Goal: Task Accomplishment & Management: Use online tool/utility

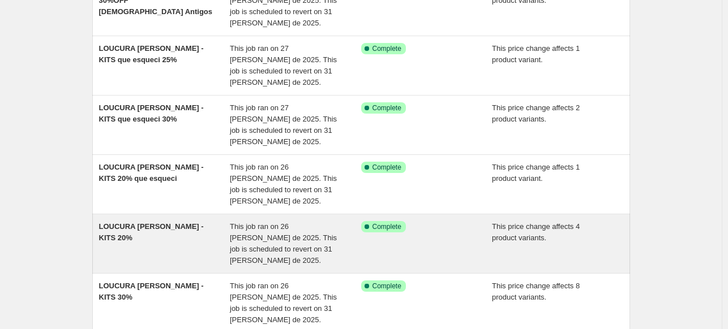
scroll to position [308, 0]
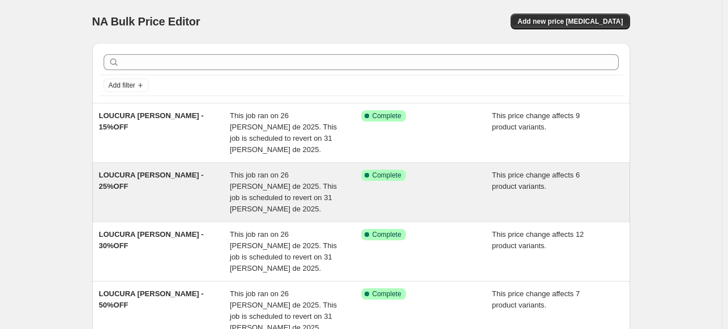
click at [303, 170] on div "This job ran on 26 [PERSON_NAME] de 2025. This job is scheduled to revert on 31…" at bounding box center [295, 192] width 131 height 45
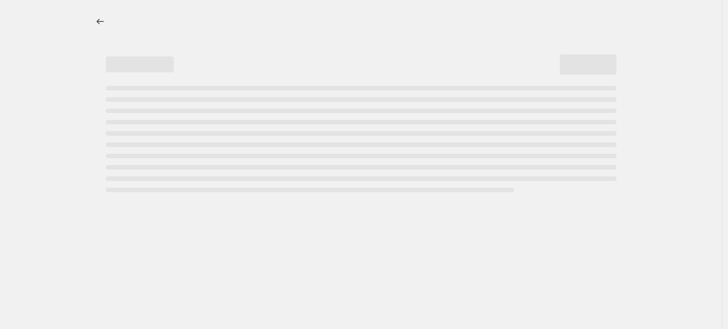
select select "pcap"
select select "no_change"
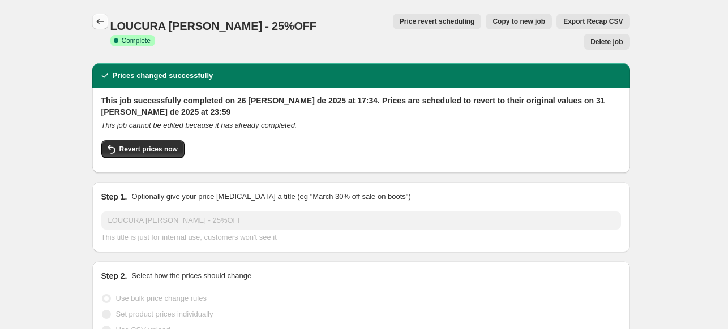
click at [99, 27] on button "Price change jobs" at bounding box center [100, 22] width 16 height 16
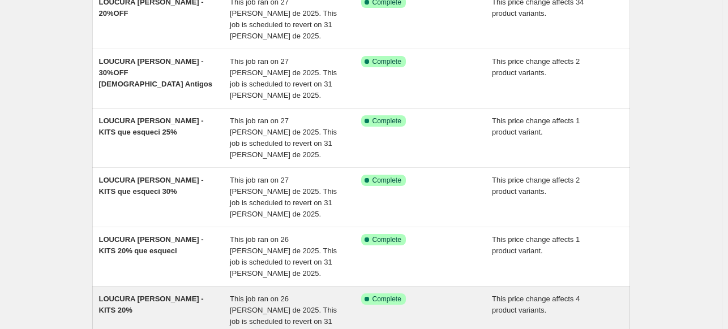
scroll to position [364, 0]
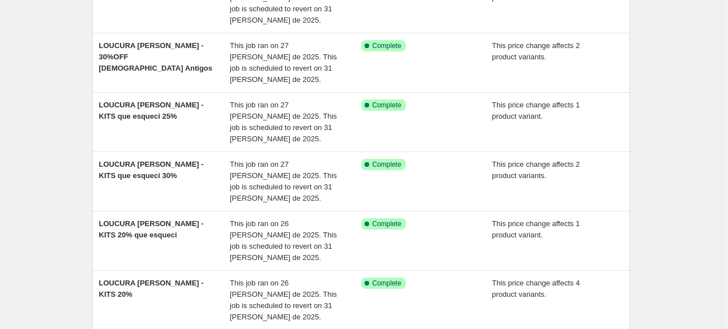
scroll to position [251, 0]
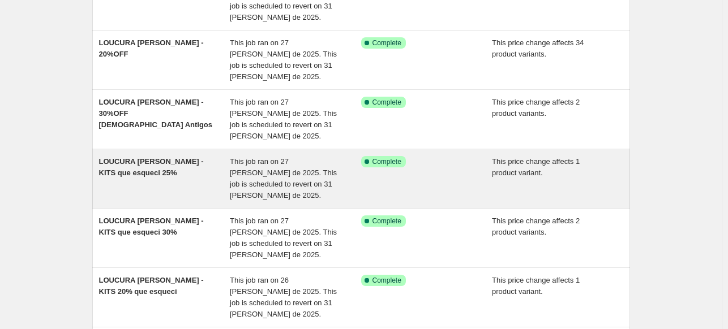
click at [285, 157] on span "This job ran on 27 [PERSON_NAME] de 2025. This job is scheduled to revert on 31…" at bounding box center [283, 178] width 107 height 42
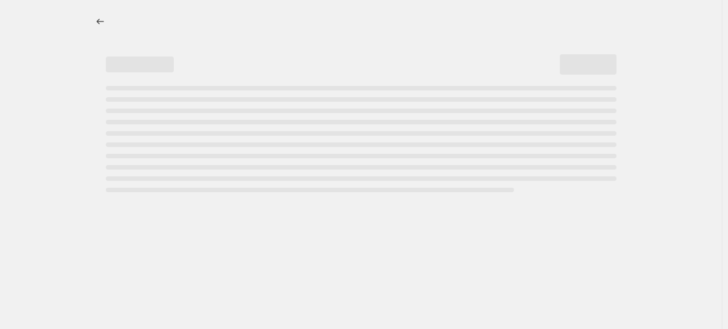
select select "pcap"
select select "no_change"
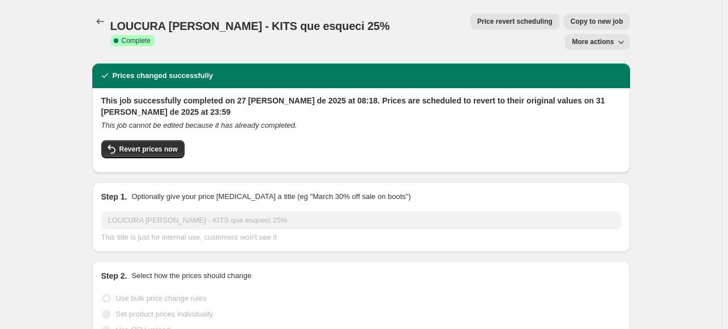
click at [102, 12] on div "LOUCURA [PERSON_NAME] - KITS que esqueci 25%. This page is ready LOUCURA [PERSO…" at bounding box center [361, 31] width 538 height 63
click at [104, 15] on button "Price change jobs" at bounding box center [100, 22] width 16 height 16
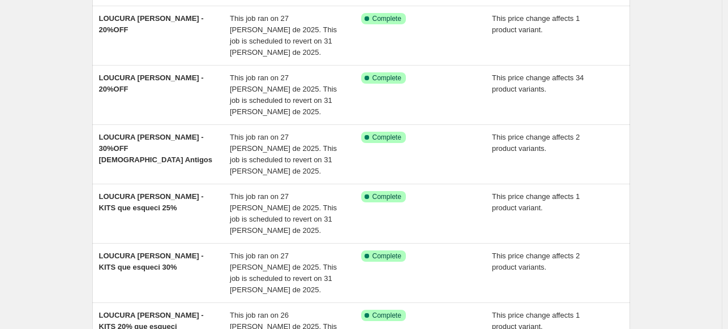
scroll to position [364, 0]
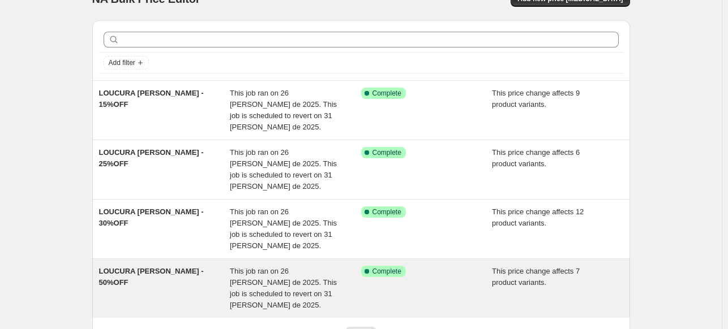
scroll to position [77, 0]
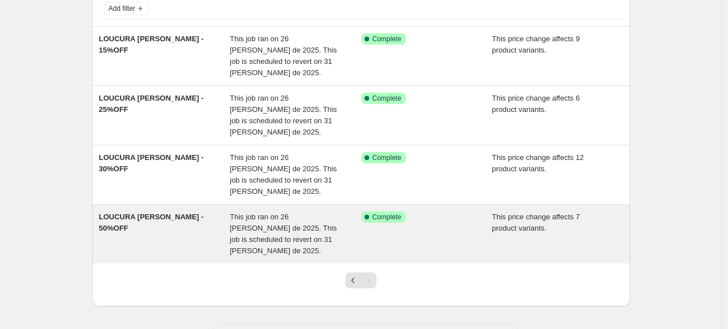
click at [244, 213] on span "This job ran on 26 [PERSON_NAME] de 2025. This job is scheduled to revert on 31…" at bounding box center [283, 234] width 107 height 42
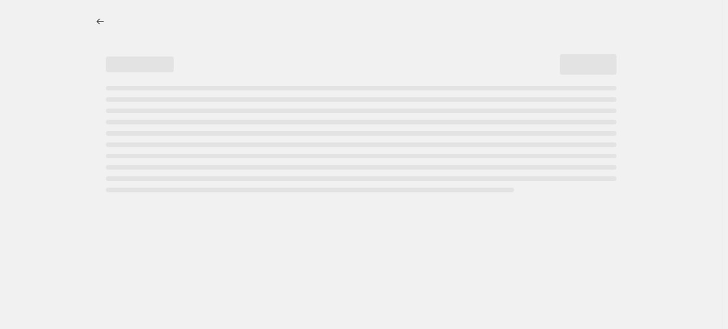
select select "pcap"
select select "no_change"
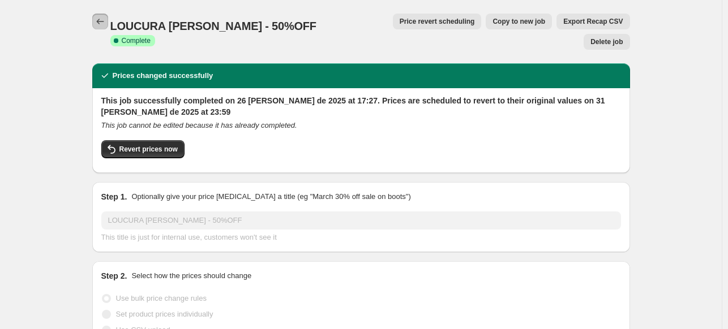
click at [102, 20] on icon "Price change jobs" at bounding box center [99, 21] width 11 height 11
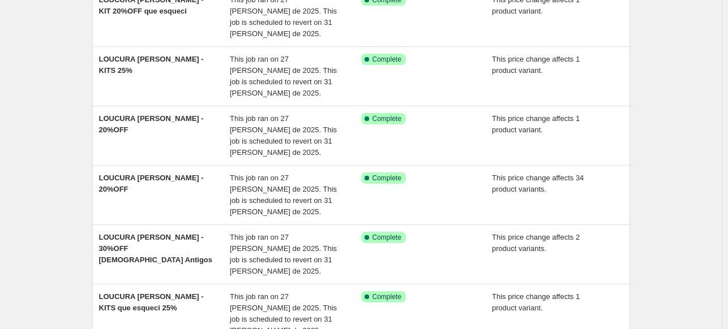
scroll to position [340, 0]
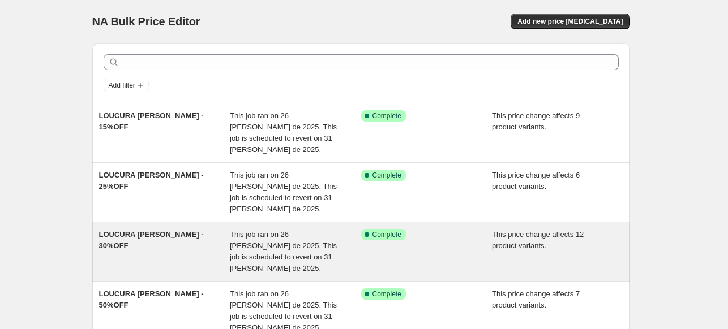
click at [224, 229] on div "LOUCURA [PERSON_NAME] - 30%OFF" at bounding box center [164, 251] width 131 height 45
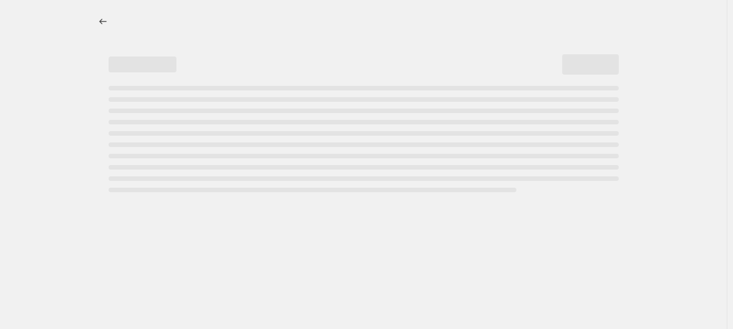
select select "pcap"
select select "no_change"
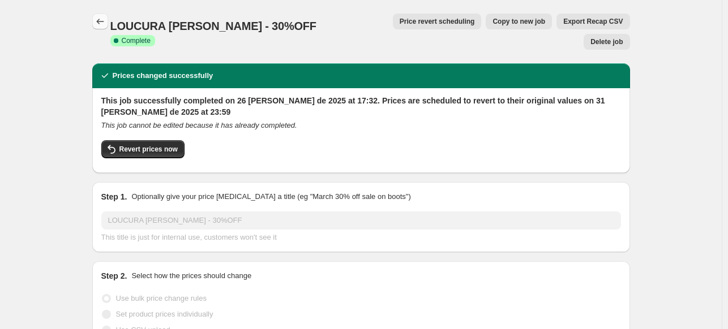
click at [106, 24] on icon "Price change jobs" at bounding box center [99, 21] width 11 height 11
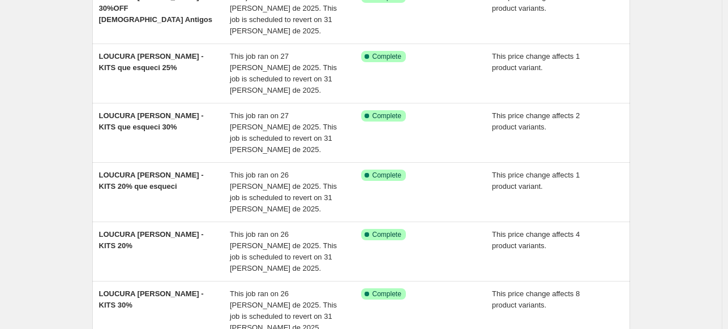
scroll to position [364, 0]
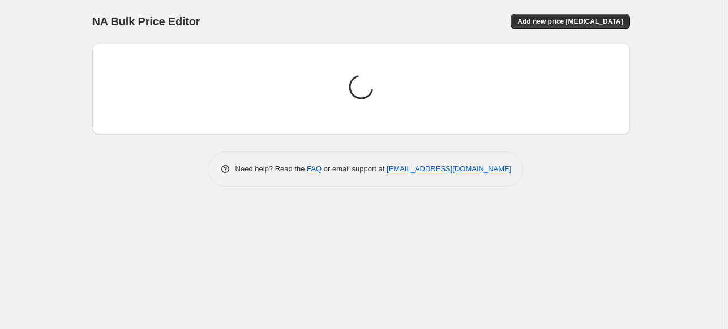
scroll to position [0, 0]
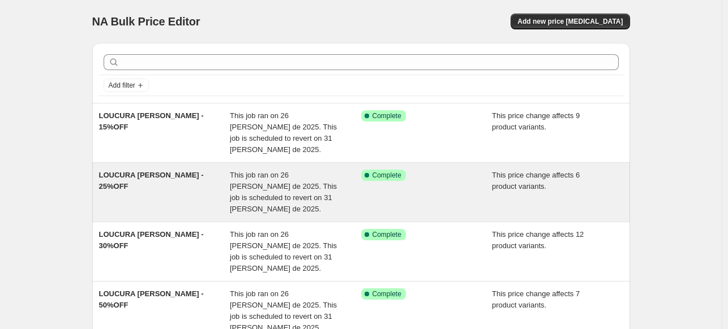
click at [213, 176] on div "LOUCURA [PERSON_NAME] - 25%OFF" at bounding box center [164, 192] width 131 height 45
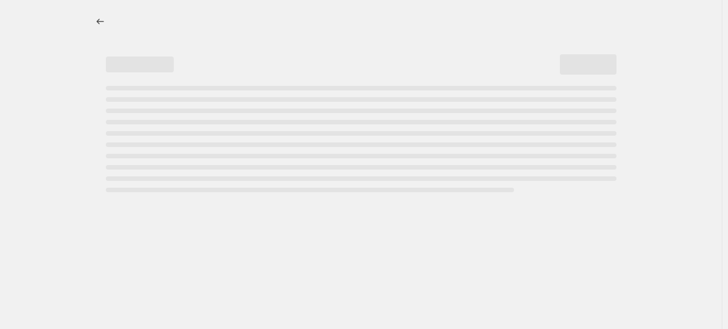
select select "pcap"
select select "no_change"
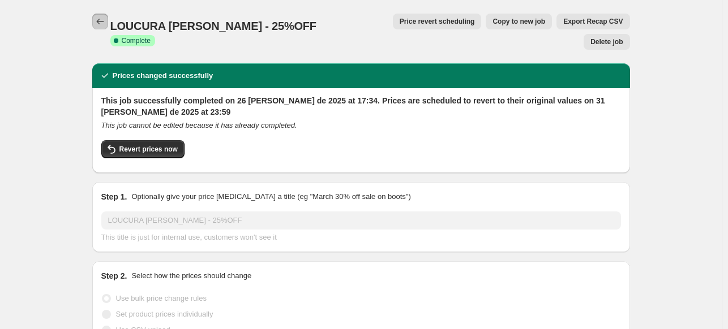
click at [106, 22] on icon "Price change jobs" at bounding box center [99, 21] width 11 height 11
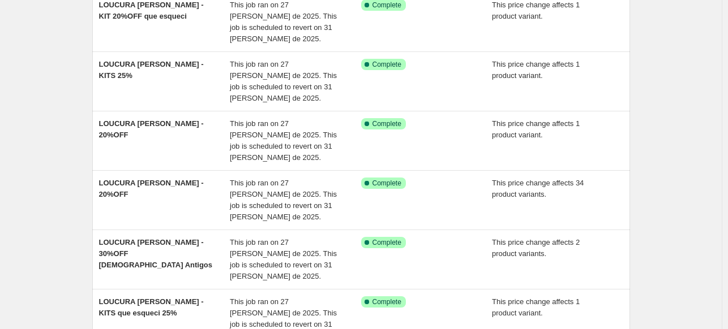
scroll to position [364, 0]
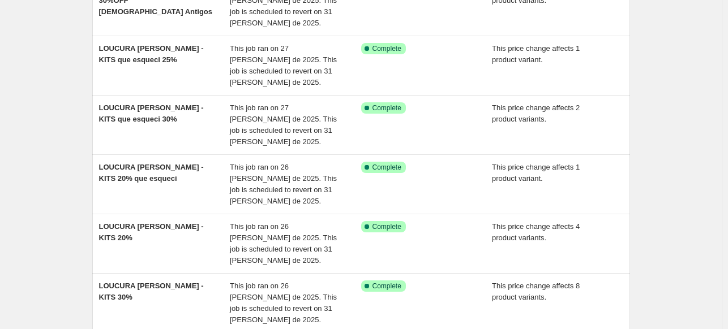
drag, startPoint x: 383, startPoint y: 231, endPoint x: 377, endPoint y: 235, distance: 6.6
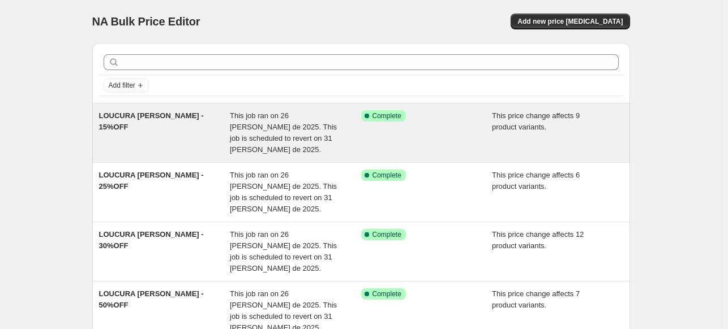
click at [259, 124] on span "This job ran on 26 [PERSON_NAME] de 2025. This job is scheduled to revert on 31…" at bounding box center [283, 132] width 107 height 42
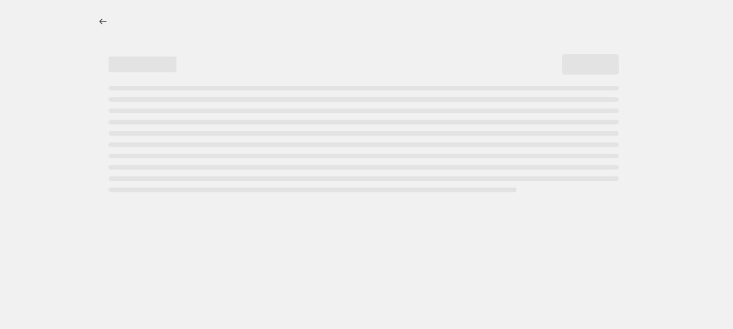
select select "pcap"
select select "no_change"
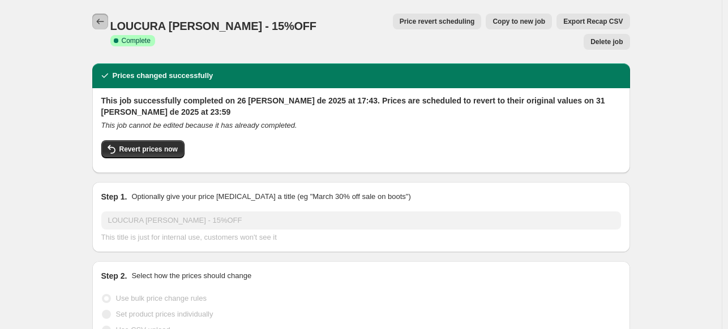
click at [99, 20] on icon "Price change jobs" at bounding box center [99, 21] width 11 height 11
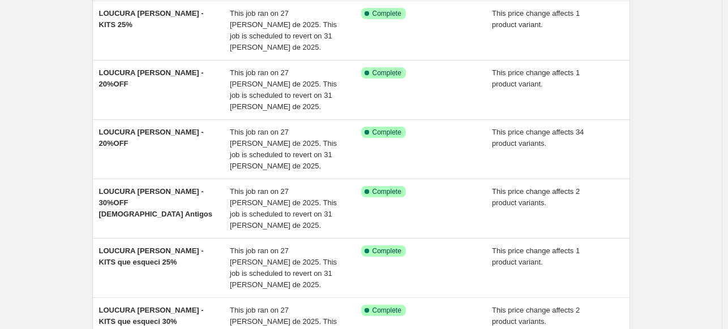
scroll to position [364, 0]
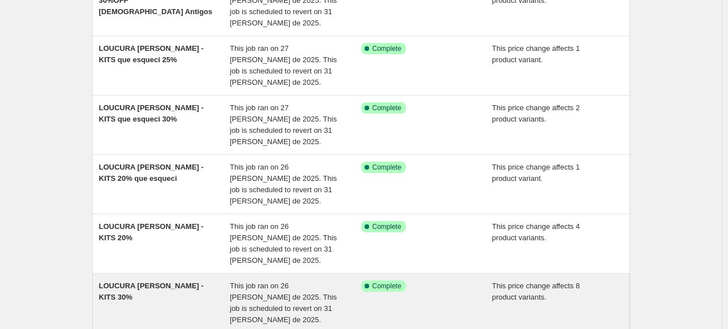
click at [257, 282] on span "This job ran on 26 [PERSON_NAME] de 2025. This job is scheduled to revert on 31…" at bounding box center [283, 303] width 107 height 42
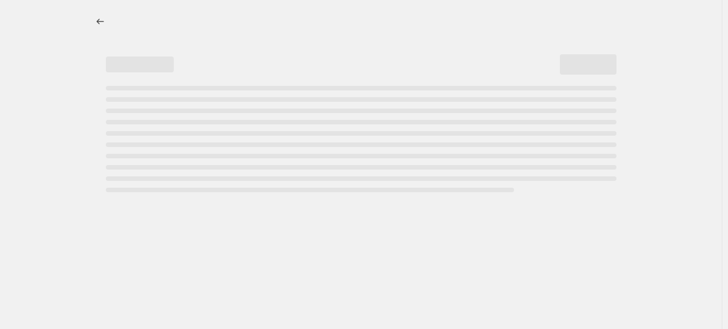
select select "pcap"
select select "no_change"
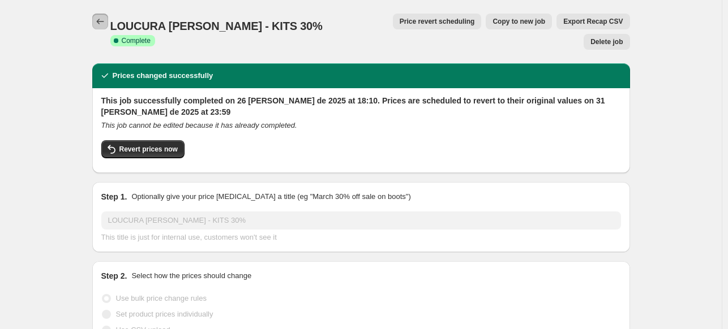
click at [108, 21] on button "Price change jobs" at bounding box center [100, 22] width 16 height 16
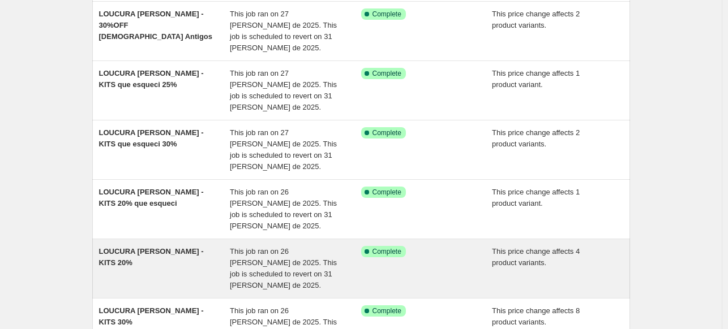
click at [312, 239] on div "LOUCURA [PERSON_NAME] - KITS 20% This job ran on 26 [PERSON_NAME] de 2025. This…" at bounding box center [361, 268] width 538 height 59
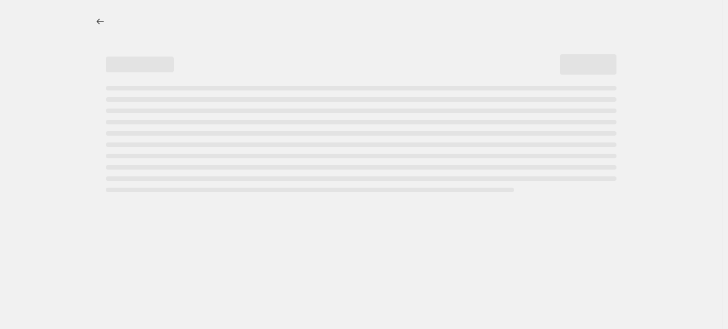
select select "pcap"
select select "no_change"
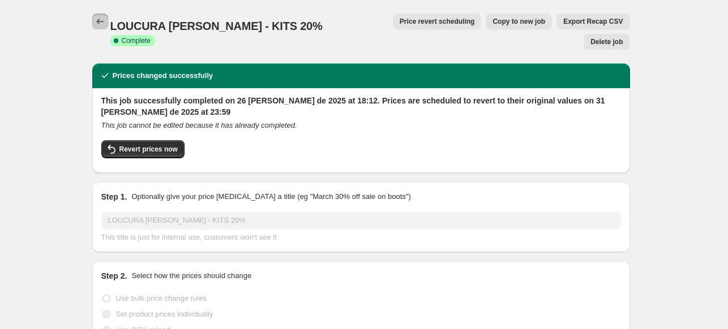
click at [105, 27] on button "Price change jobs" at bounding box center [100, 22] width 16 height 16
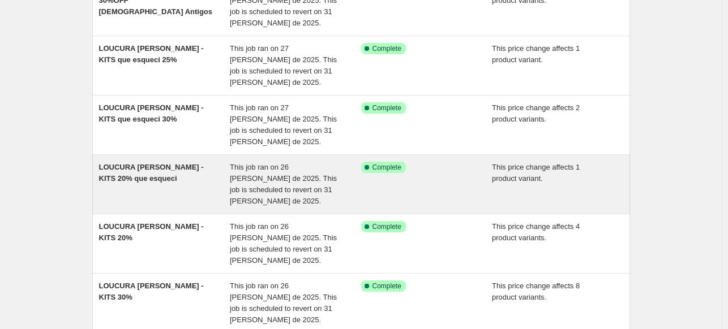
click at [280, 163] on span "This job ran on 26 [PERSON_NAME] de 2025. This job is scheduled to revert on 31…" at bounding box center [283, 184] width 107 height 42
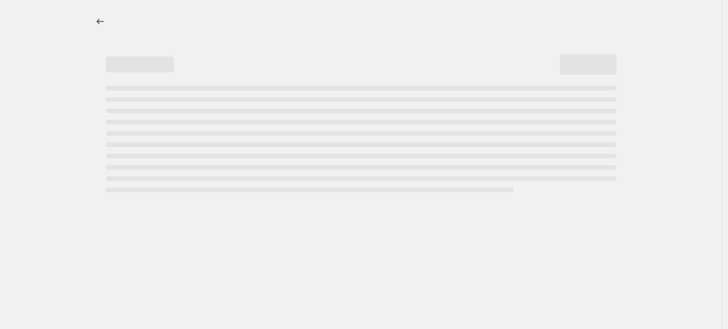
select select "pcap"
select select "no_change"
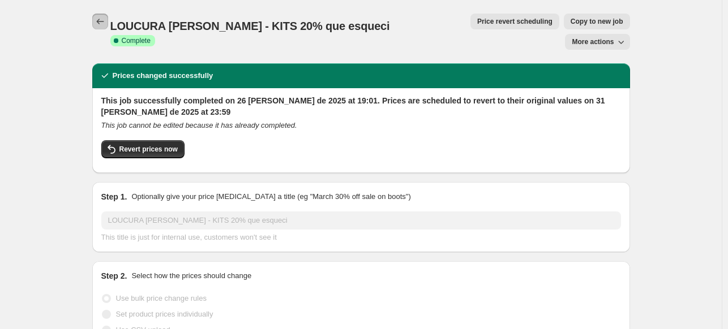
click at [105, 24] on icon "Price change jobs" at bounding box center [99, 21] width 11 height 11
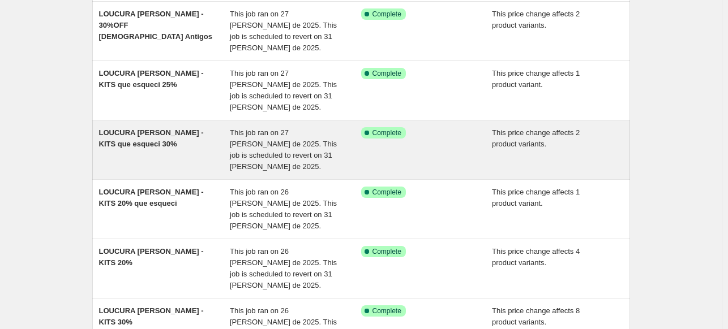
click at [279, 128] on span "This job ran on 27 [PERSON_NAME] de 2025. This job is scheduled to revert on 31…" at bounding box center [283, 149] width 107 height 42
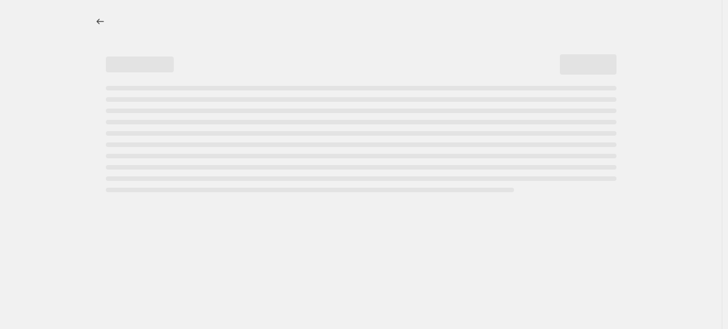
select select "pcap"
select select "no_change"
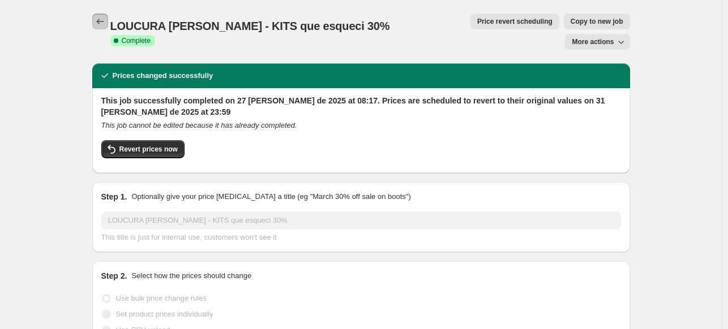
click at [97, 20] on icon "Price change jobs" at bounding box center [99, 21] width 11 height 11
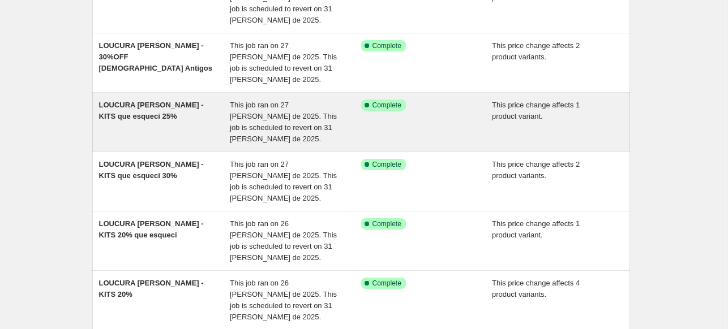
click at [262, 100] on div "This job ran on 27 [PERSON_NAME] de 2025. This job is scheduled to revert on 31…" at bounding box center [295, 122] width 131 height 45
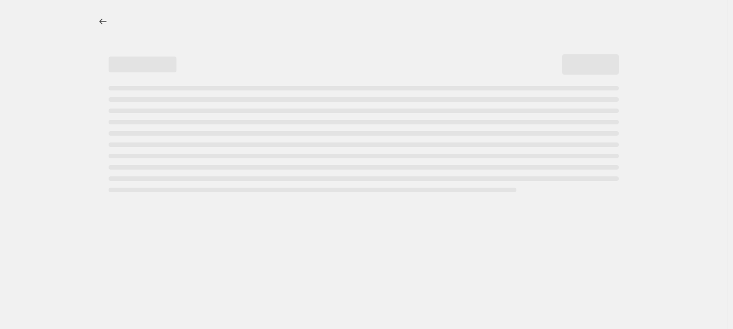
select select "pcap"
select select "no_change"
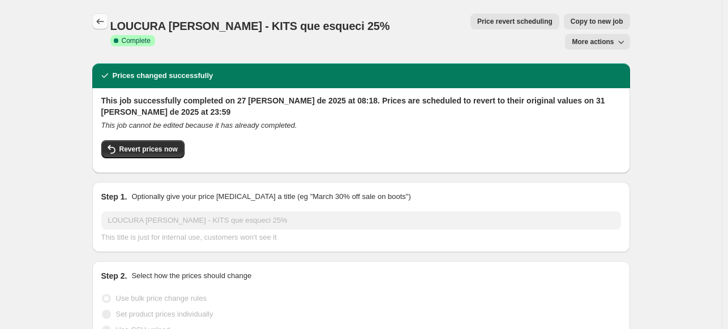
click at [106, 24] on icon "Price change jobs" at bounding box center [99, 21] width 11 height 11
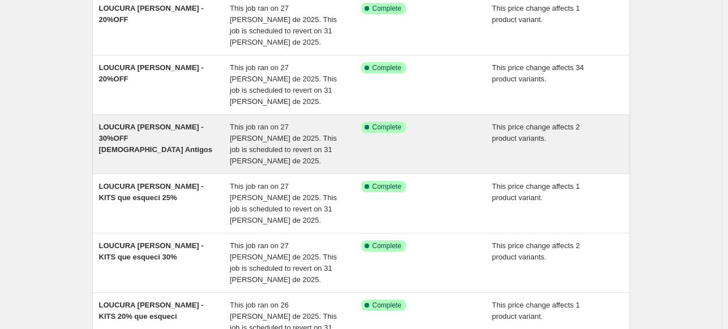
click at [238, 123] on span "This job ran on 27 [PERSON_NAME] de 2025. This job is scheduled to revert on 31…" at bounding box center [283, 144] width 107 height 42
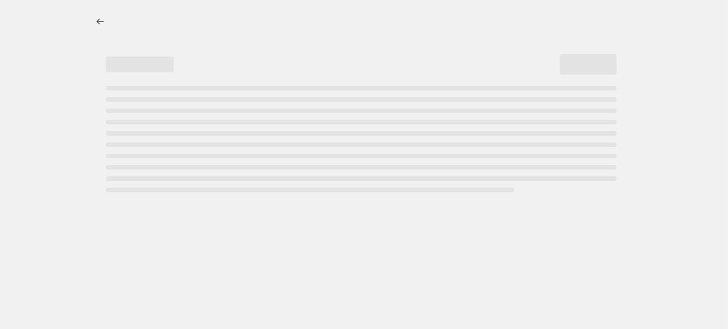
select select "pcap"
select select "no_change"
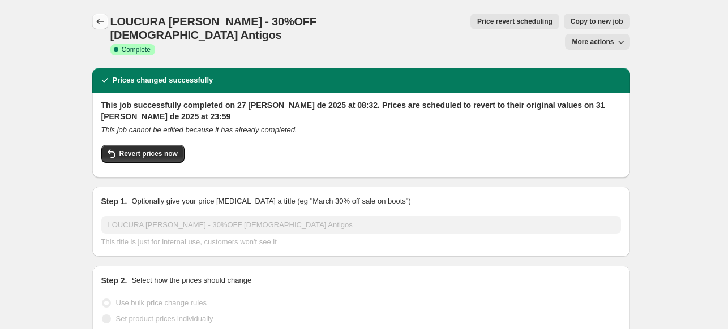
click at [106, 21] on icon "Price change jobs" at bounding box center [99, 21] width 11 height 11
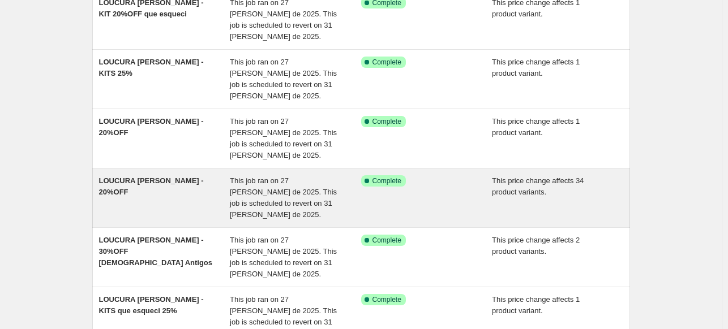
click at [263, 177] on span "This job ran on 27 [PERSON_NAME] de 2025. This job is scheduled to revert on 31…" at bounding box center [283, 198] width 107 height 42
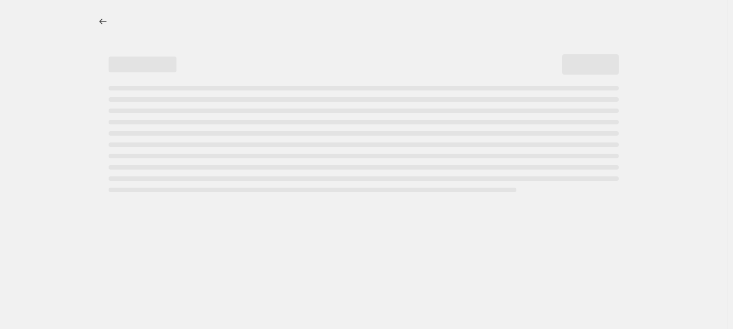
select select "pcap"
select select "no_change"
select select "collection"
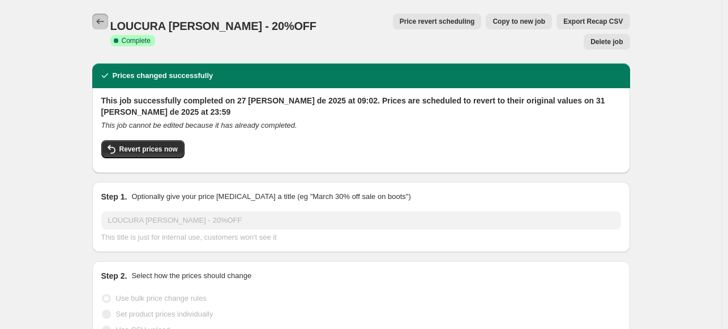
click at [106, 28] on button "Price change jobs" at bounding box center [100, 22] width 16 height 16
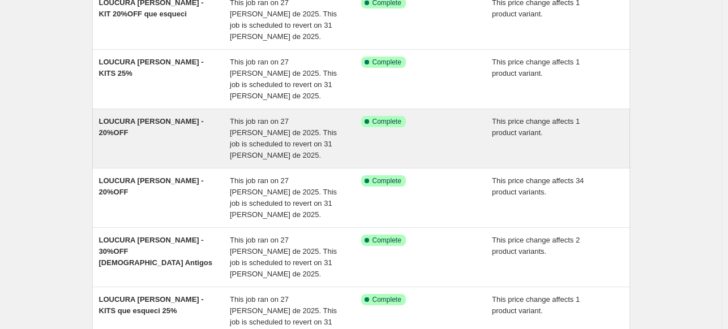
click at [246, 117] on span "This job ran on 27 [PERSON_NAME] de 2025. This job is scheduled to revert on 31…" at bounding box center [283, 138] width 107 height 42
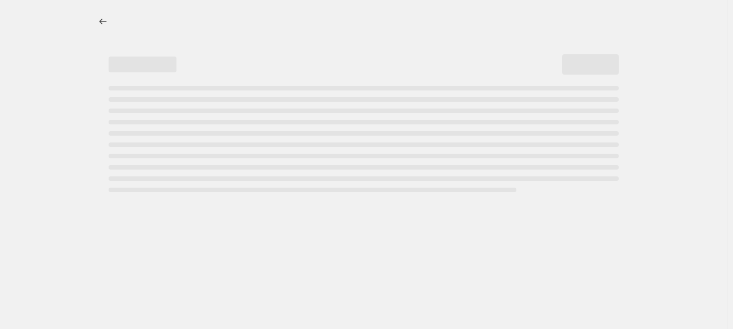
select select "pcap"
select select "no_change"
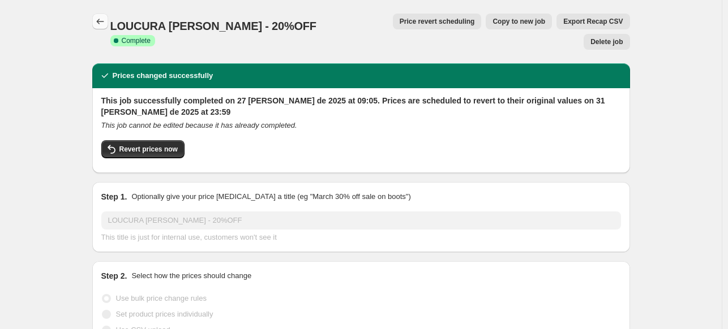
click at [106, 22] on icon "Price change jobs" at bounding box center [99, 21] width 11 height 11
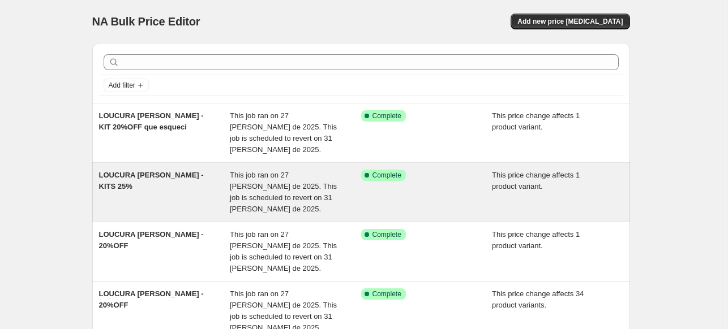
click at [272, 179] on span "This job ran on 27 [PERSON_NAME] de 2025. This job is scheduled to revert on 31…" at bounding box center [283, 192] width 107 height 42
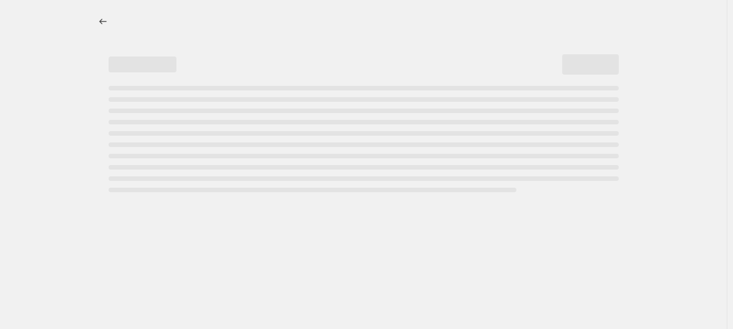
select select "pcap"
select select "no_change"
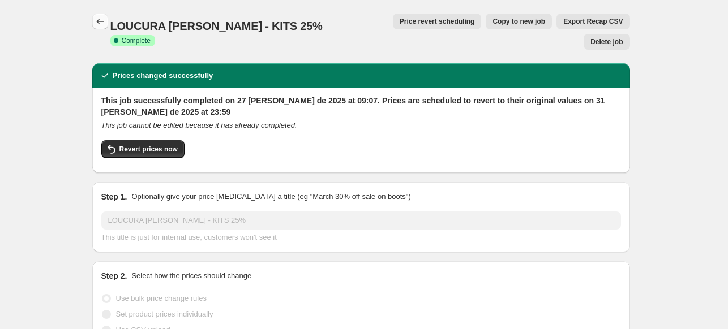
click at [98, 28] on button "Price change jobs" at bounding box center [100, 22] width 16 height 16
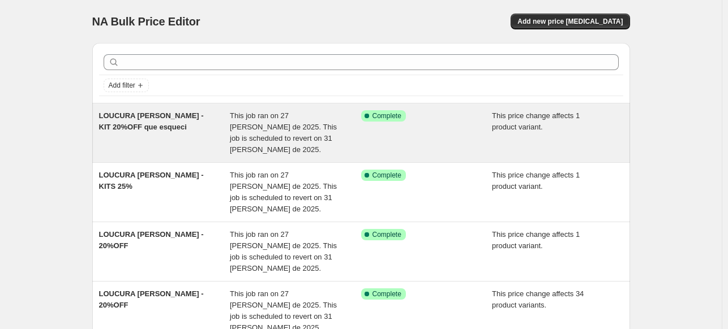
click at [200, 118] on span "LOUCURA [PERSON_NAME] - KIT 20%OFF que esqueci" at bounding box center [151, 121] width 105 height 20
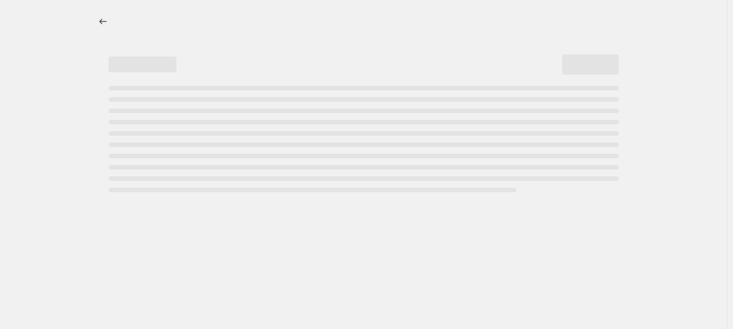
select select "pcap"
select select "no_change"
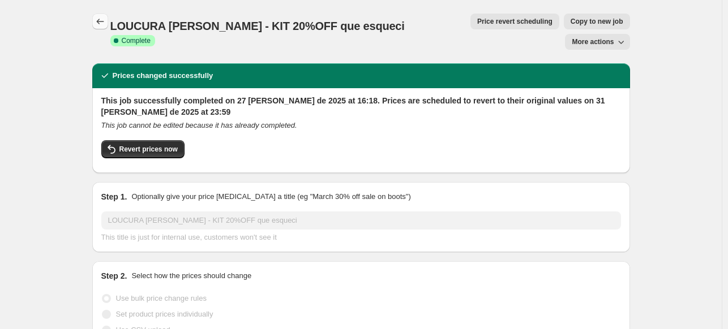
click at [101, 25] on icon "Price change jobs" at bounding box center [99, 21] width 11 height 11
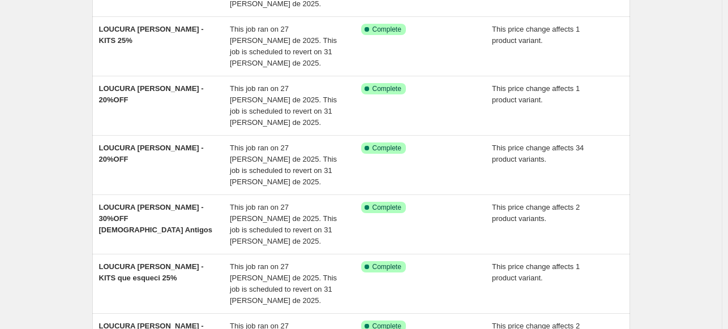
scroll to position [364, 0]
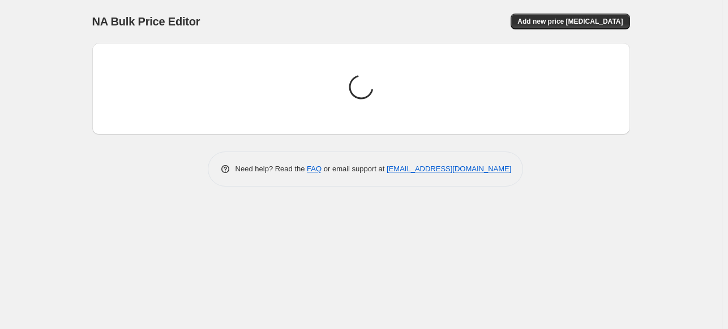
scroll to position [0, 0]
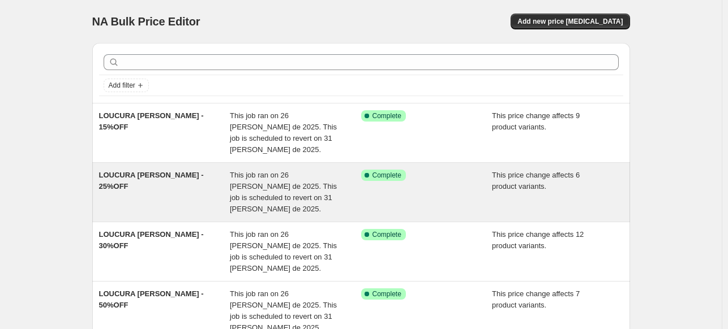
click at [328, 171] on span "This job ran on 26 [PERSON_NAME] de 2025. This job is scheduled to revert on 31…" at bounding box center [283, 192] width 107 height 42
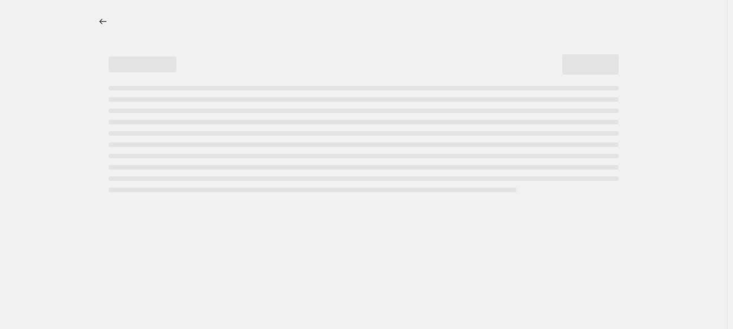
select select "pcap"
select select "no_change"
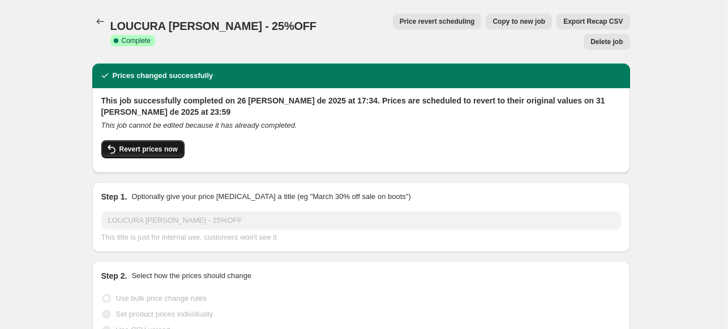
click at [169, 145] on span "Revert prices now" at bounding box center [148, 149] width 58 height 9
checkbox input "false"
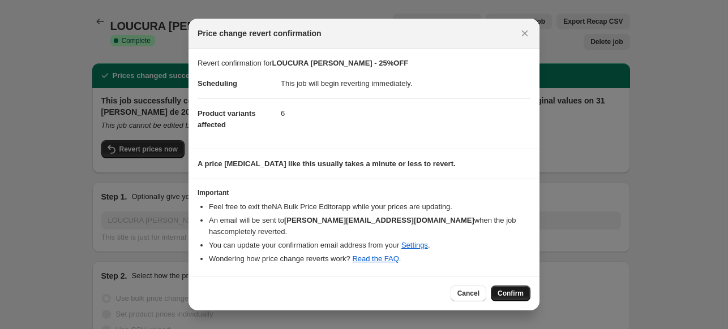
click at [507, 289] on span "Confirm" at bounding box center [510, 293] width 26 height 9
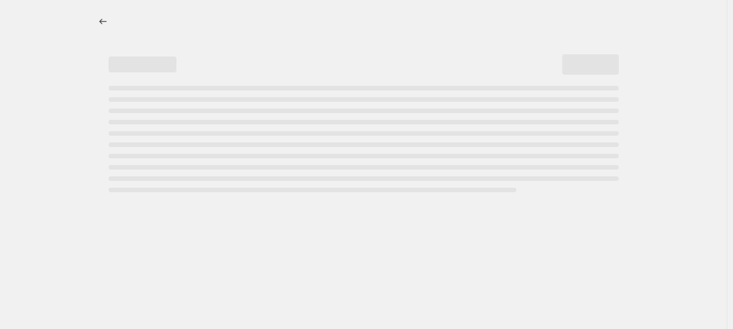
select select "pcap"
select select "no_change"
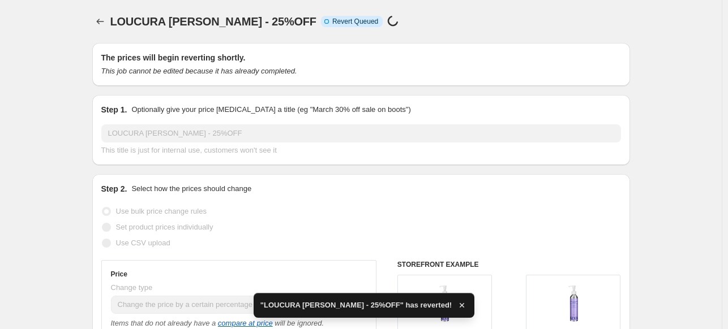
checkbox input "true"
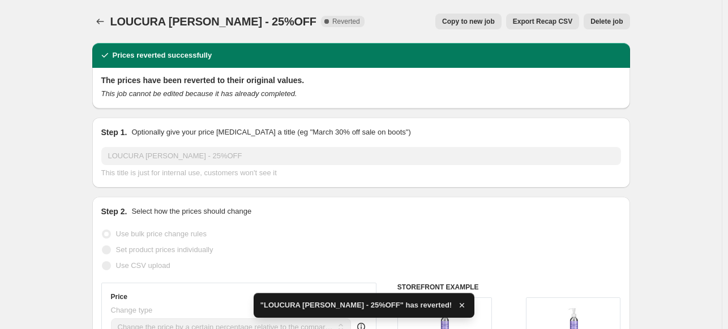
click at [620, 20] on span "Delete job" at bounding box center [606, 21] width 32 height 9
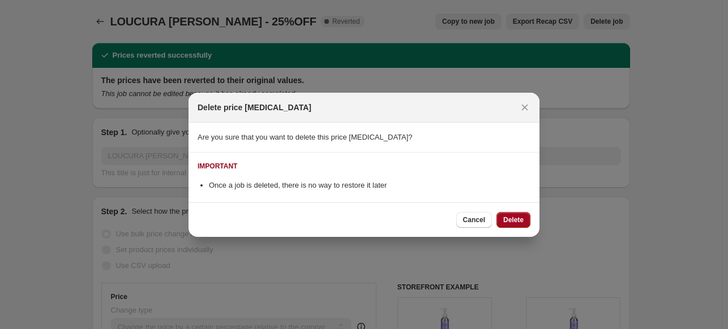
click at [522, 216] on span "Delete" at bounding box center [513, 220] width 20 height 9
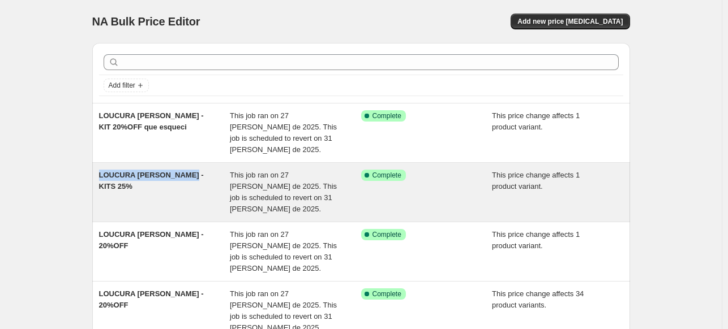
copy span "LOUCURA [PERSON_NAME] - KITS 2"
copy span "LOUCURA [PERSON_NAME] - KITS 25%"
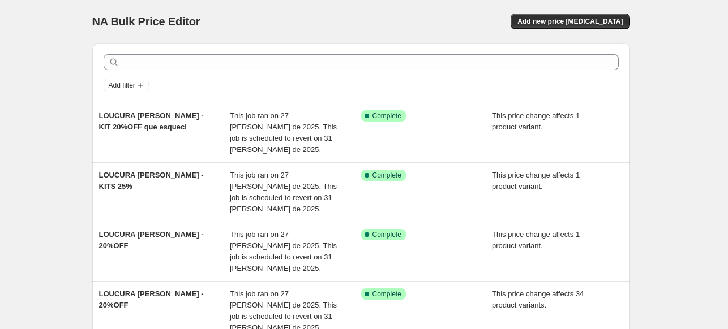
drag, startPoint x: 99, startPoint y: 164, endPoint x: 84, endPoint y: 160, distance: 15.7
click at [547, 26] on button "Add new price [MEDICAL_DATA]" at bounding box center [569, 22] width 119 height 16
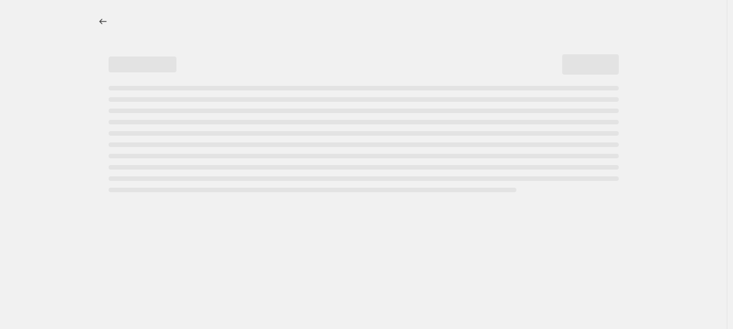
select select "percentage"
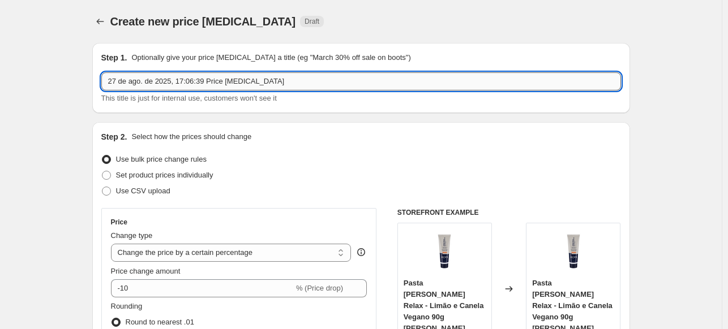
click at [217, 86] on input "27 de ago. de 2025, 17:06:39 Price [MEDICAL_DATA]" at bounding box center [360, 81] width 519 height 18
paste input "LOUCURA [PERSON_NAME] - KITS 25%"
click at [181, 85] on input "LOUCURA [PERSON_NAME] - KITS 25%" at bounding box center [360, 81] width 519 height 18
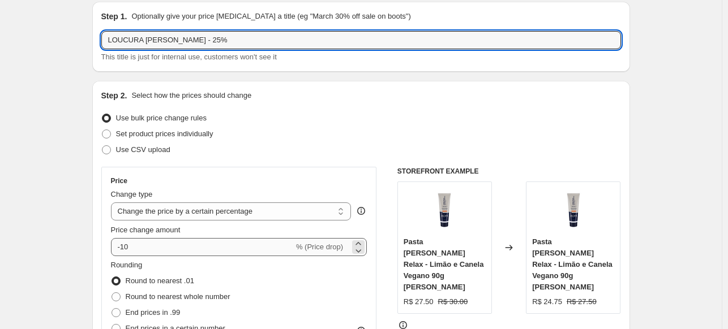
scroll to position [113, 0]
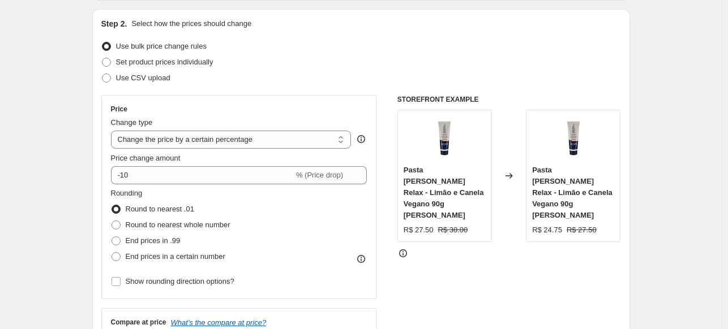
type input "LOUCURA [PERSON_NAME] - 25%"
click at [248, 129] on div "Change type Change the price to a certain amount Change the price by a certain …" at bounding box center [231, 133] width 240 height 32
click at [251, 136] on select "Change the price to a certain amount Change the price by a certain amount Chang…" at bounding box center [231, 140] width 240 height 18
select select "pcap"
click at [113, 131] on select "Change the price to a certain amount Change the price by a certain amount Chang…" at bounding box center [231, 140] width 240 height 18
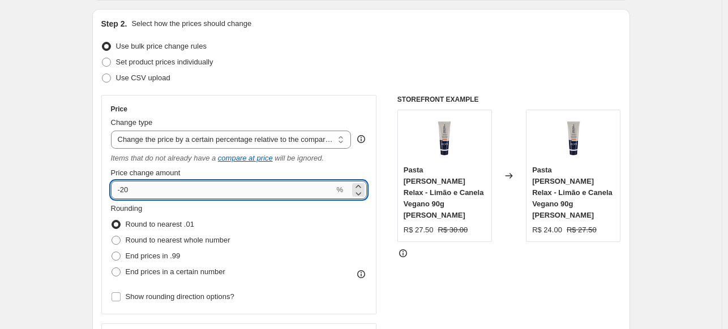
click at [202, 186] on input "-20" at bounding box center [223, 190] width 224 height 18
type input "-25"
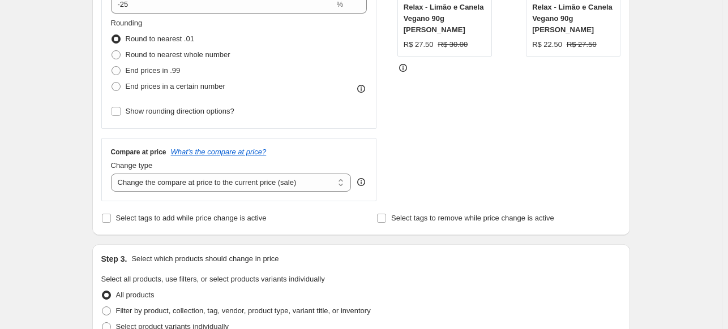
scroll to position [340, 0]
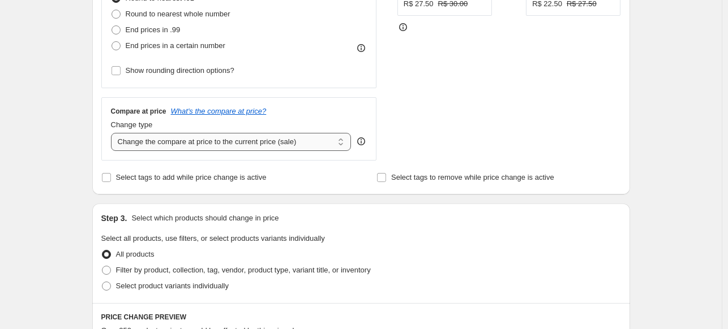
click at [169, 145] on select "Change the compare at price to the current price (sale) Change the compare at p…" at bounding box center [231, 142] width 240 height 18
click at [187, 142] on select "Change the compare at price to the current price (sale) Change the compare at p…" at bounding box center [231, 142] width 240 height 18
select select "no_change"
click at [113, 134] on select "Change the compare at price to the current price (sale) Change the compare at p…" at bounding box center [231, 142] width 240 height 18
click at [208, 267] on span "Filter by product, collection, tag, vendor, product type, variant title, or inv…" at bounding box center [243, 270] width 255 height 8
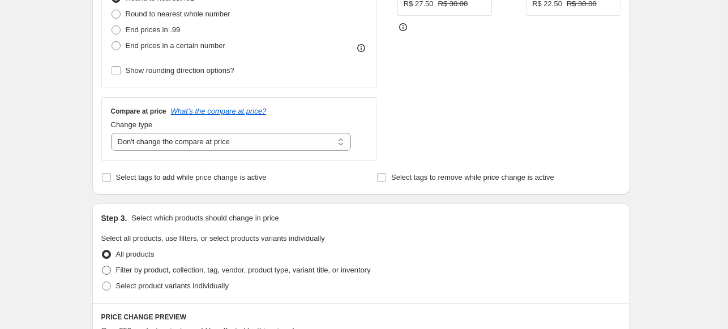
click at [102, 267] on input "Filter by product, collection, tag, vendor, product type, variant title, or inv…" at bounding box center [102, 266] width 1 height 1
radio input "true"
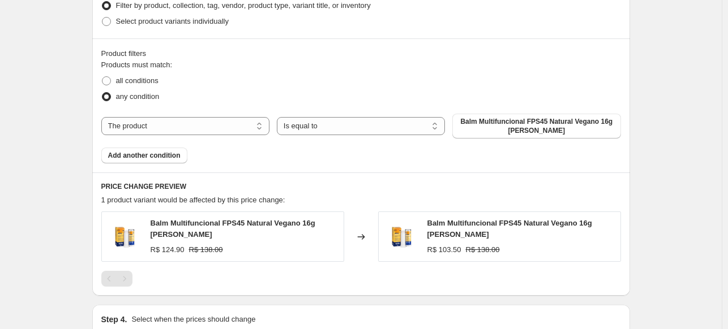
scroll to position [622, 0]
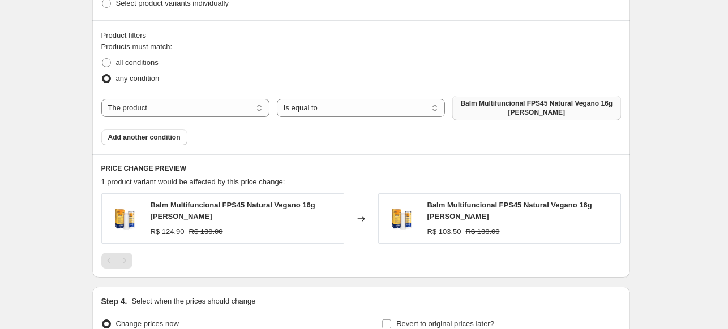
click at [523, 99] on button "Balm Multifuncional FPS45 Natural Vegano 16g [PERSON_NAME]" at bounding box center [536, 108] width 168 height 25
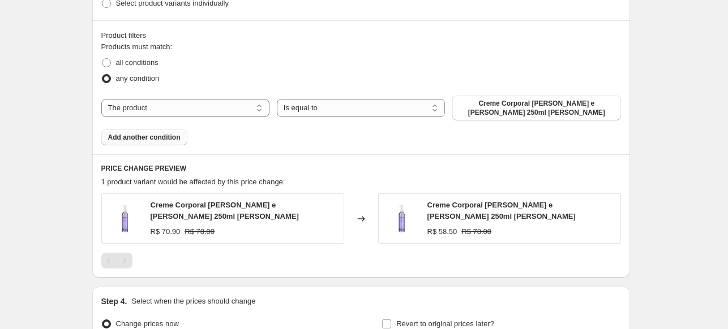
click at [158, 139] on span "Add another condition" at bounding box center [144, 137] width 72 height 9
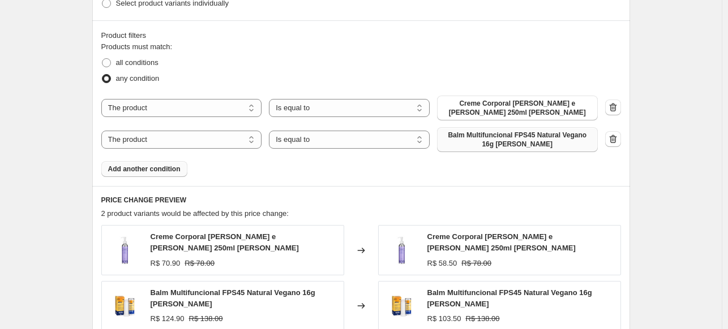
click at [503, 140] on span "Balm Multifuncional FPS45 Natural Vegano 16g [PERSON_NAME]" at bounding box center [517, 140] width 147 height 18
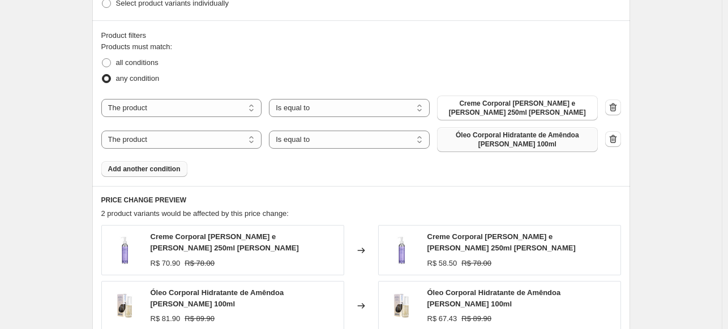
click at [173, 169] on span "Add another condition" at bounding box center [144, 169] width 72 height 9
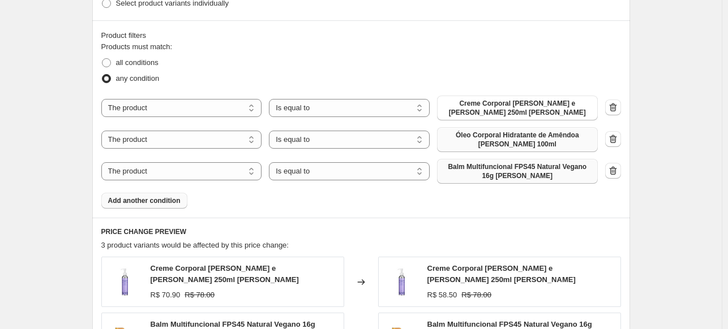
click at [471, 171] on span "Balm Multifuncional FPS45 Natural Vegano 16g [PERSON_NAME]" at bounding box center [517, 171] width 147 height 18
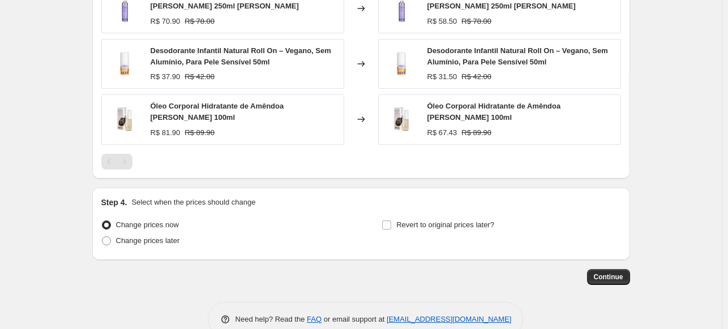
scroll to position [920, 0]
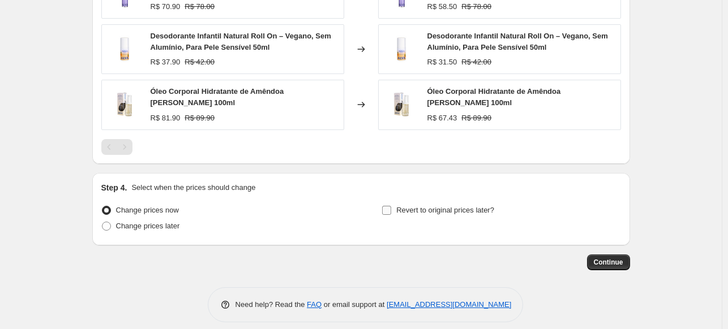
click at [413, 206] on span "Revert to original prices later?" at bounding box center [445, 210] width 98 height 8
click at [391, 206] on input "Revert to original prices later?" at bounding box center [386, 210] width 9 height 9
checkbox input "true"
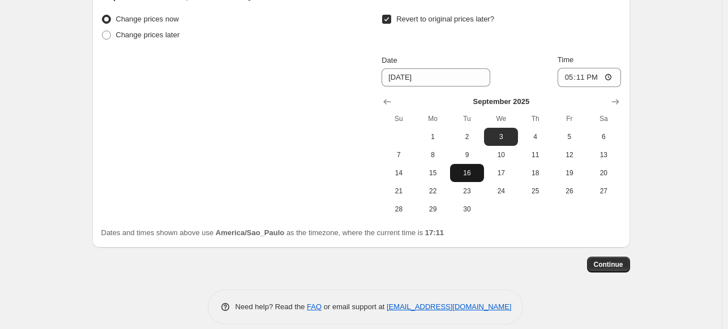
scroll to position [1114, 0]
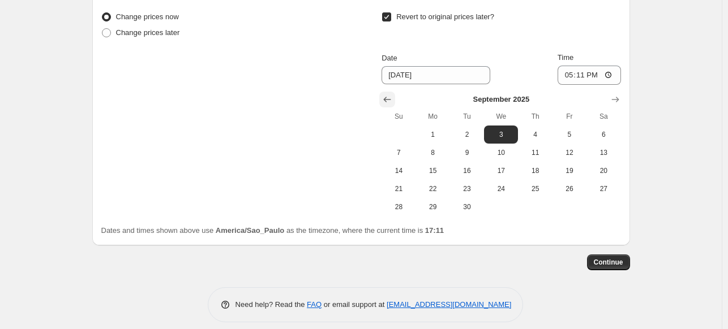
click at [386, 97] on icon "Show previous month, August 2025" at bounding box center [387, 100] width 7 height 6
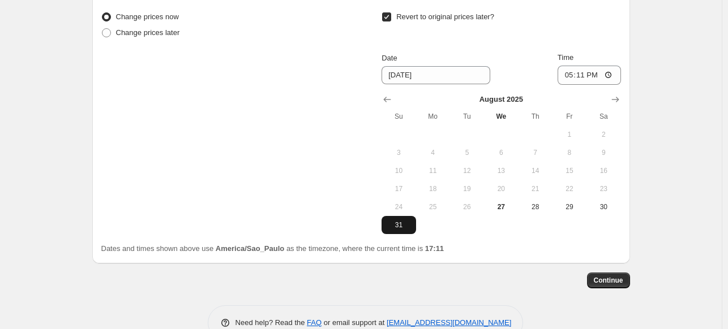
click at [407, 221] on span "31" at bounding box center [398, 225] width 25 height 9
type input "[DATE]"
click at [587, 66] on input "17:11" at bounding box center [588, 75] width 63 height 19
type input "23:59"
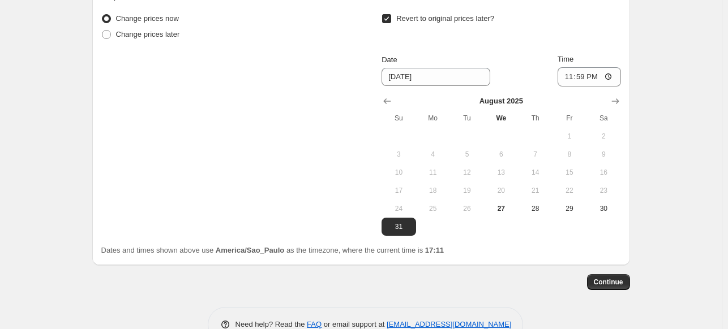
scroll to position [1132, 0]
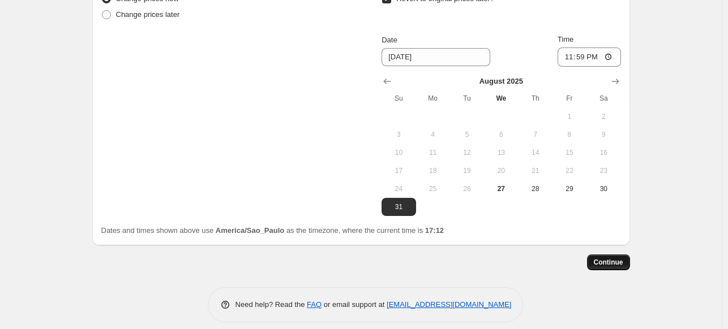
click at [617, 258] on span "Continue" at bounding box center [608, 262] width 29 height 9
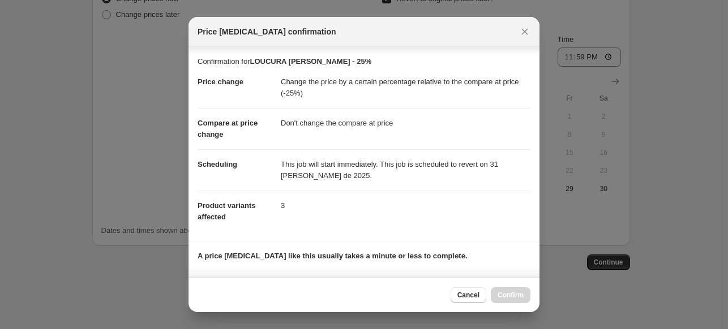
scroll to position [168, 0]
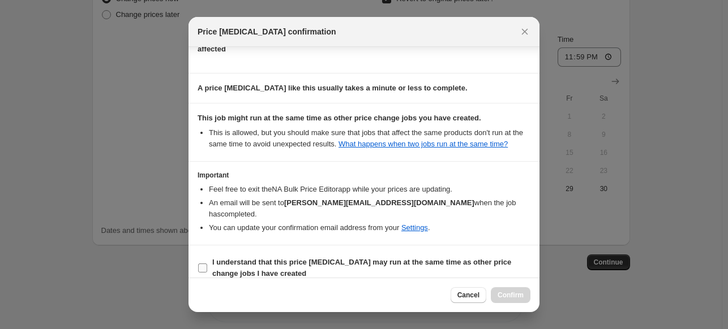
click at [369, 257] on span "I understand that this price [MEDICAL_DATA] may run at the same time as other p…" at bounding box center [371, 268] width 318 height 23
click at [207, 264] on input "I understand that this price [MEDICAL_DATA] may run at the same time as other p…" at bounding box center [202, 268] width 9 height 9
checkbox input "true"
click at [499, 296] on span "Confirm" at bounding box center [510, 295] width 26 height 9
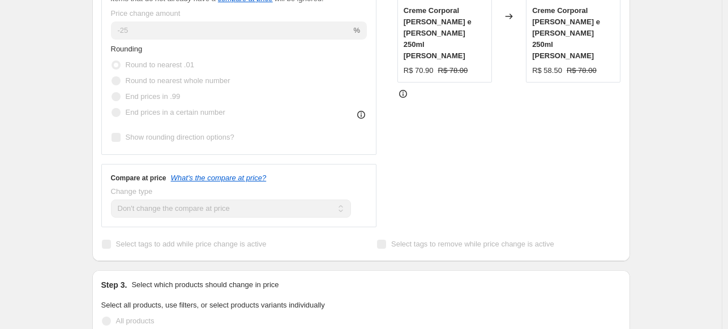
scroll to position [199, 0]
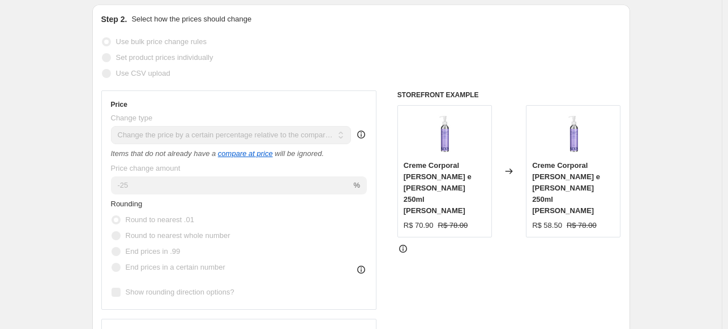
select select "pcap"
select select "no_change"
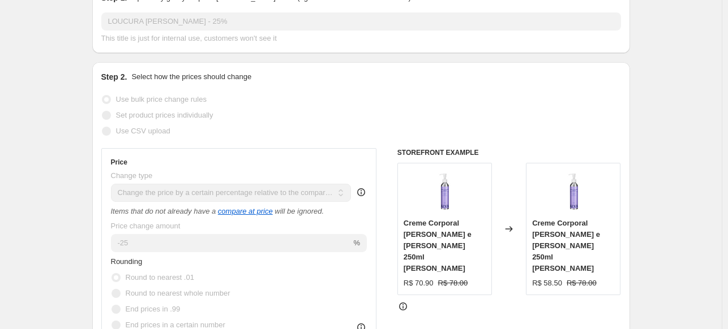
scroll to position [0, 0]
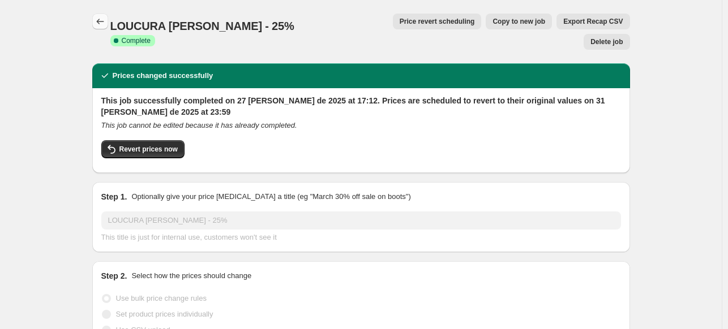
click at [101, 20] on icon "Price change jobs" at bounding box center [99, 22] width 7 height 6
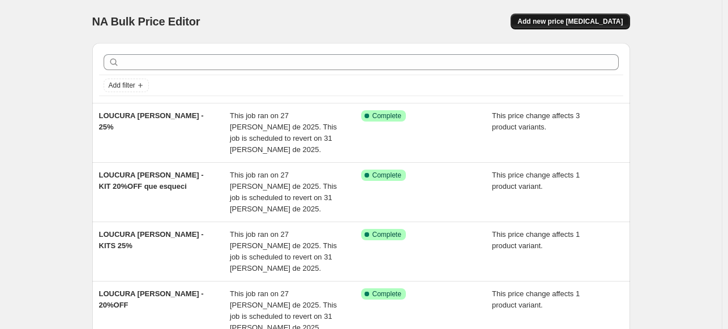
click at [579, 26] on button "Add new price [MEDICAL_DATA]" at bounding box center [569, 22] width 119 height 16
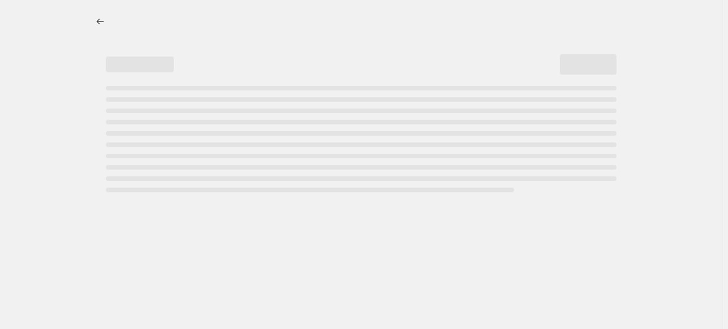
select select "percentage"
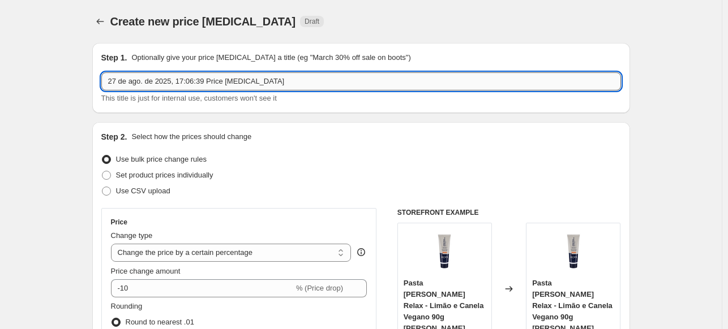
click at [270, 80] on input "27 de ago. de 2025, 17:06:39 Price [MEDICAL_DATA]" at bounding box center [360, 81] width 519 height 18
paste input "LOUCURA [PERSON_NAME] - KITS 25%"
click at [183, 81] on input "LOUCURA [PERSON_NAME] - KITS 25%" at bounding box center [360, 81] width 519 height 18
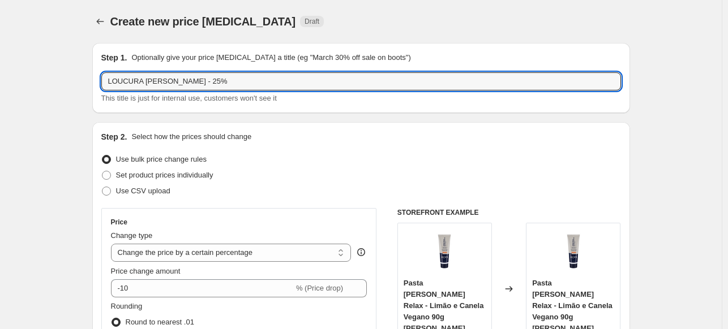
scroll to position [113, 0]
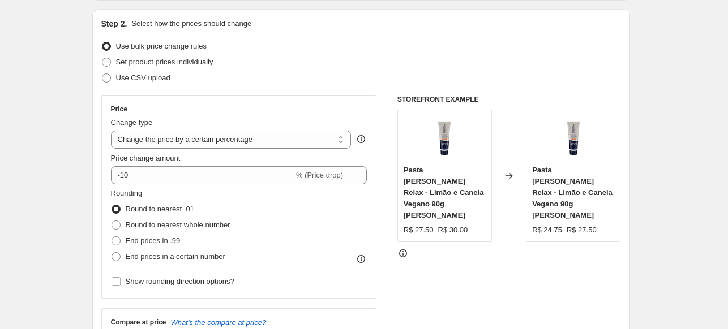
type input "LOUCURA [PERSON_NAME] - 25%"
click at [267, 150] on div "Price Change type Change the price to a certain amount Change the price by a ce…" at bounding box center [239, 197] width 256 height 185
click at [260, 135] on select "Change the price to a certain amount Change the price by a certain amount Chang…" at bounding box center [231, 140] width 240 height 18
select select "pcap"
click at [113, 131] on select "Change the price to a certain amount Change the price by a certain amount Chang…" at bounding box center [231, 140] width 240 height 18
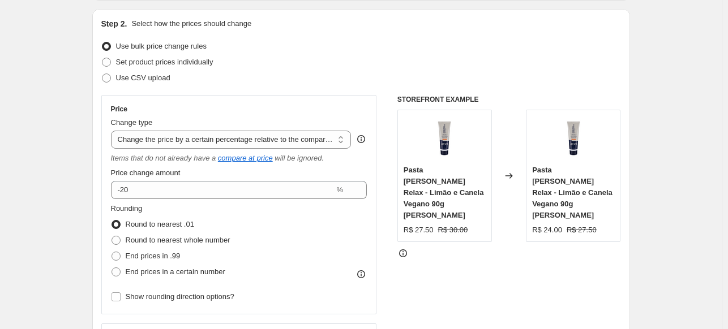
click at [182, 201] on div "Price Change type Change the price to a certain amount Change the price by a ce…" at bounding box center [239, 205] width 256 height 200
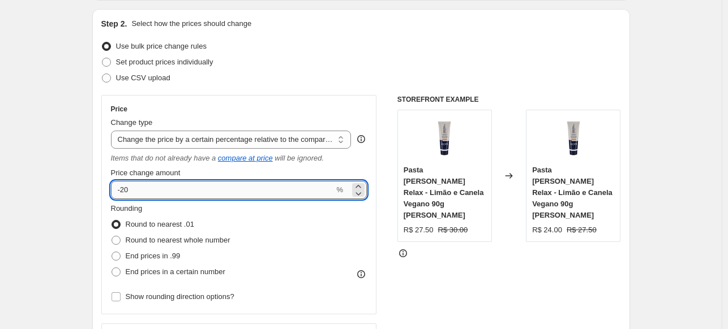
click at [183, 192] on input "-20" at bounding box center [223, 190] width 224 height 18
click at [94, 217] on div "Step 2. Select how the prices should change Use bulk price change rules Set pro…" at bounding box center [361, 215] width 538 height 412
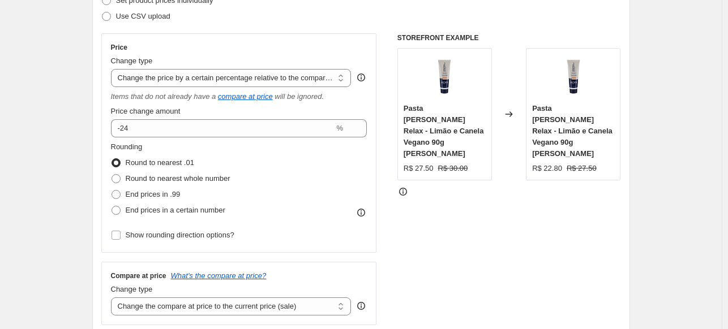
scroll to position [170, 0]
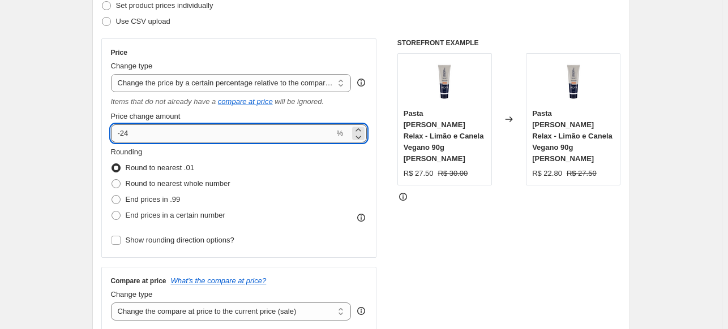
click at [187, 136] on input "-24" at bounding box center [223, 133] width 224 height 18
type input "-25.10"
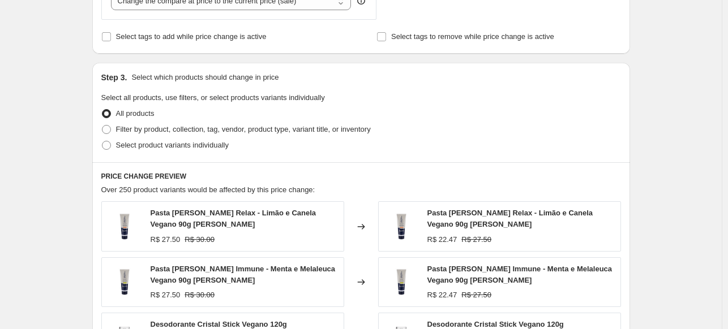
scroll to position [509, 0]
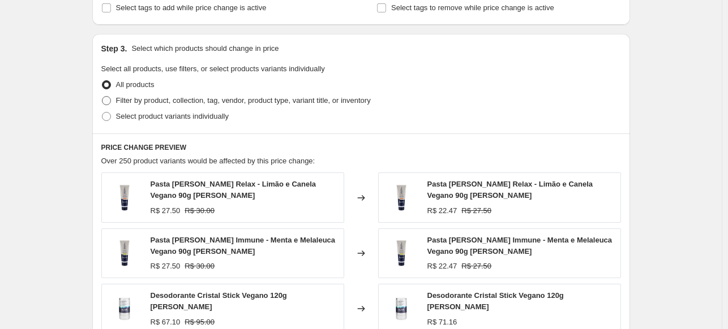
click at [302, 105] on span "Filter by product, collection, tag, vendor, product type, variant title, or inv…" at bounding box center [243, 100] width 255 height 8
click at [102, 97] on input "Filter by product, collection, tag, vendor, product type, variant title, or inv…" at bounding box center [102, 96] width 1 height 1
radio input "true"
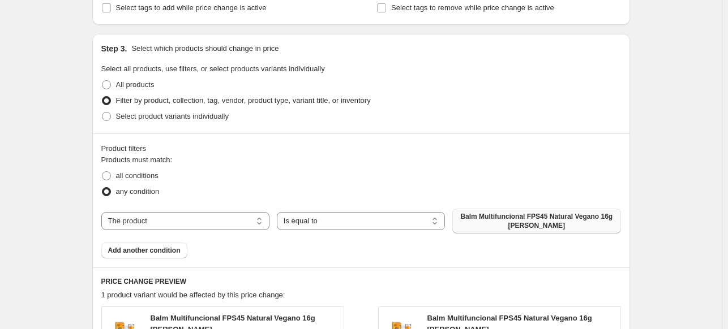
click at [499, 222] on span "Balm Multifuncional FPS45 Natural Vegano 16g [PERSON_NAME]" at bounding box center [536, 221] width 154 height 18
click at [149, 247] on span "Add another condition" at bounding box center [144, 250] width 72 height 9
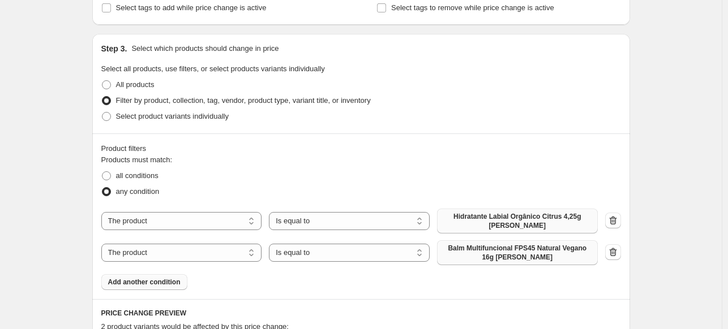
click at [500, 245] on span "Balm Multifuncional FPS45 Natural Vegano 16g [PERSON_NAME]" at bounding box center [517, 253] width 147 height 18
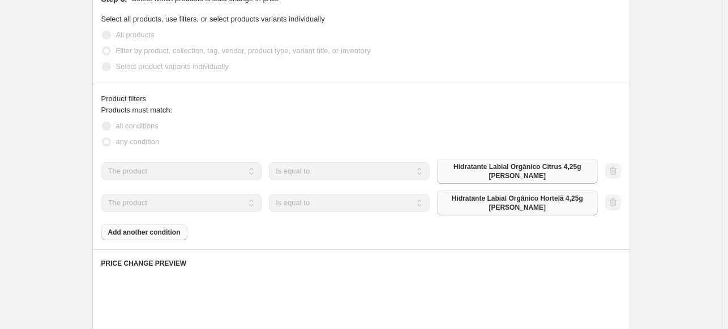
scroll to position [566, 0]
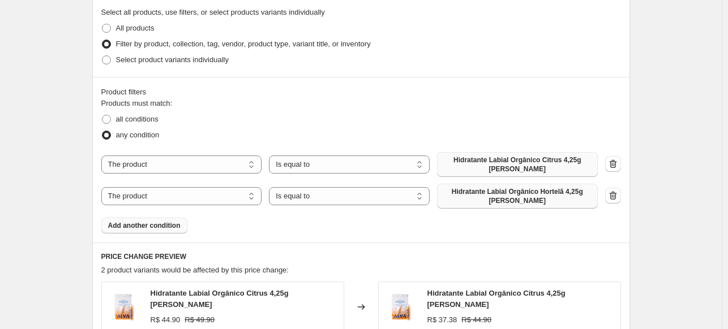
click at [167, 221] on span "Add another condition" at bounding box center [144, 225] width 72 height 9
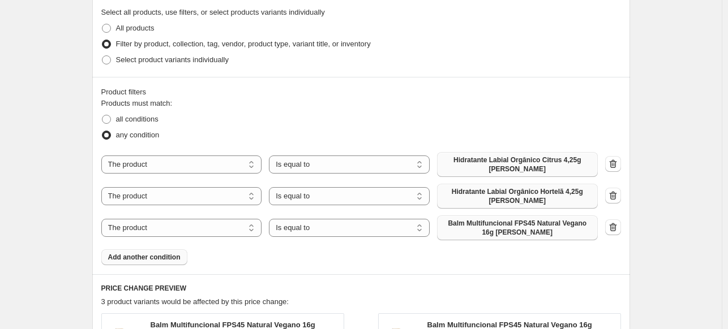
click at [522, 219] on span "Balm Multifuncional FPS45 Natural Vegano 16g [PERSON_NAME]" at bounding box center [517, 228] width 147 height 18
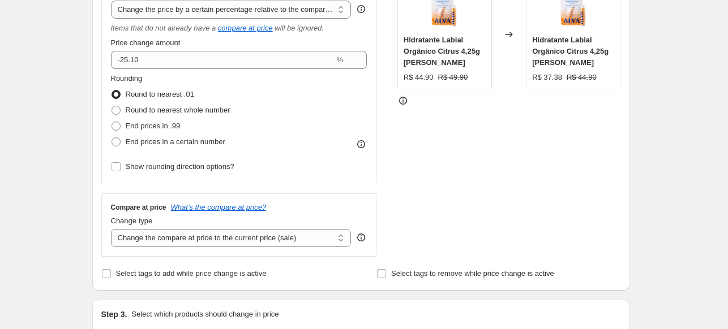
scroll to position [170, 0]
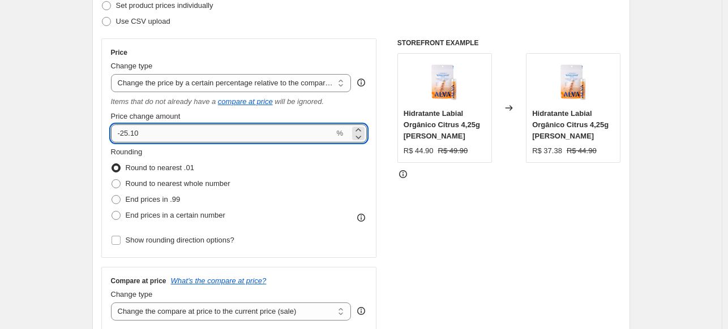
click at [186, 137] on input "-25.10" at bounding box center [223, 133] width 224 height 18
type input "-25.05"
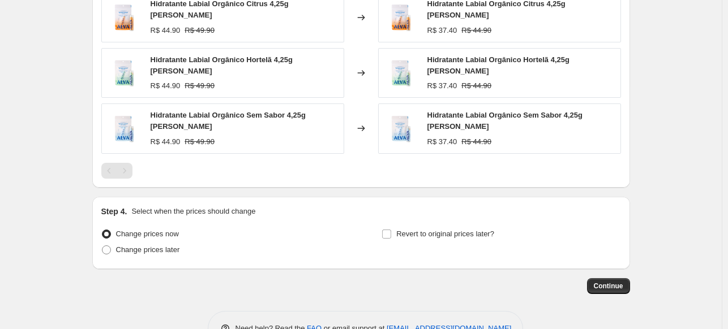
scroll to position [896, 0]
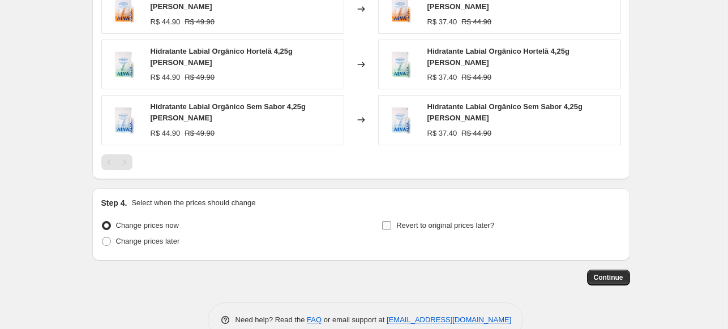
click at [420, 221] on span "Revert to original prices later?" at bounding box center [445, 225] width 98 height 8
click at [391, 221] on input "Revert to original prices later?" at bounding box center [386, 225] width 9 height 9
checkbox input "true"
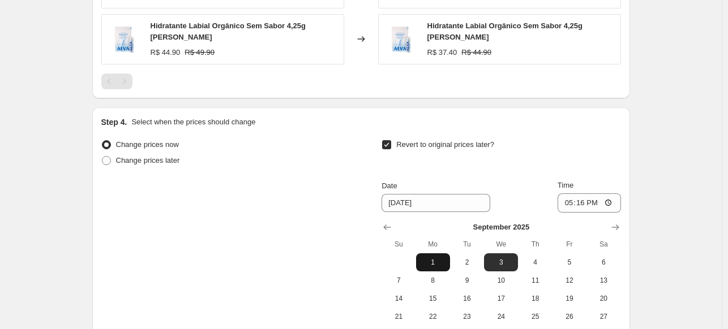
scroll to position [1066, 0]
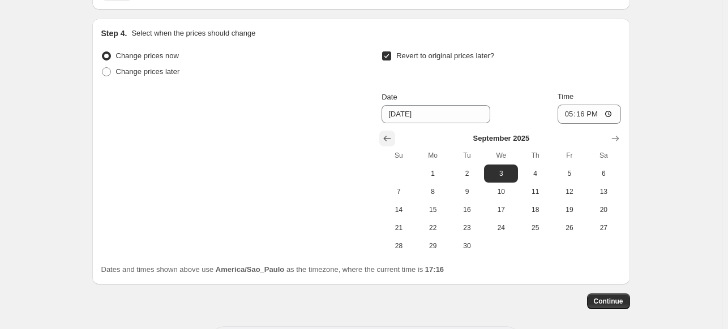
click at [392, 133] on icon "Show previous month, August 2025" at bounding box center [386, 138] width 11 height 11
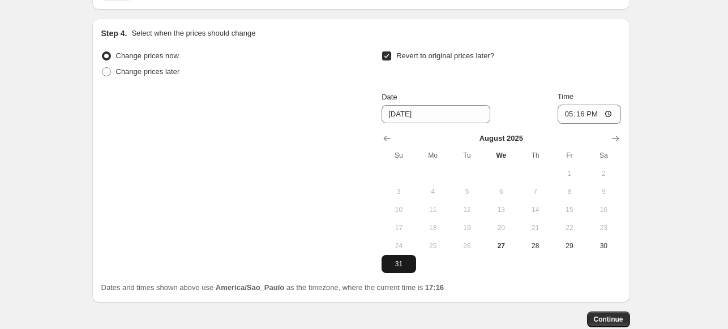
click at [401, 255] on button "31" at bounding box center [398, 264] width 34 height 18
type input "[DATE]"
click at [588, 105] on input "17:16" at bounding box center [588, 114] width 63 height 19
type input "23:59"
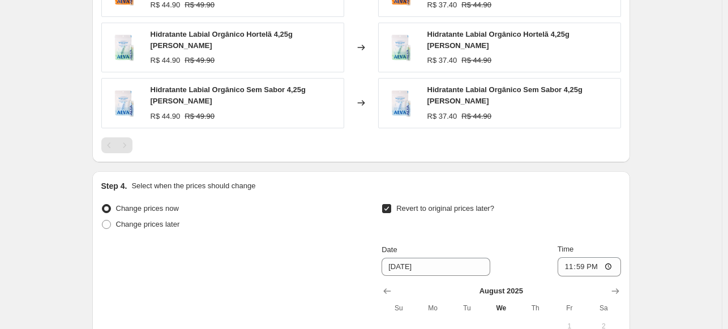
scroll to position [1107, 0]
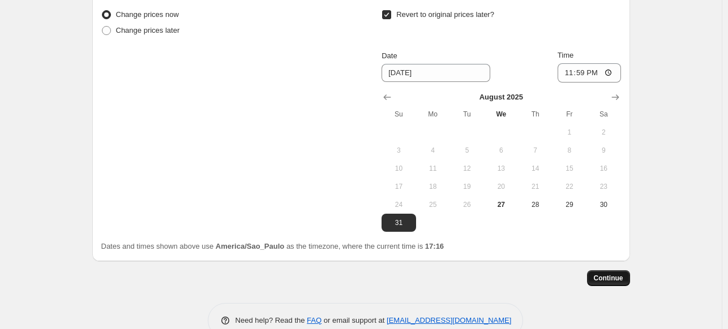
click at [625, 270] on button "Continue" at bounding box center [608, 278] width 43 height 16
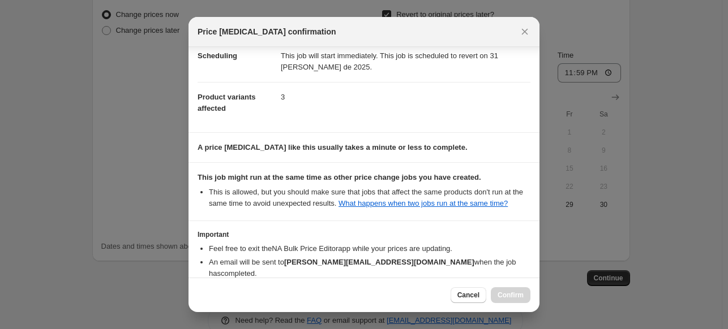
scroll to position [168, 0]
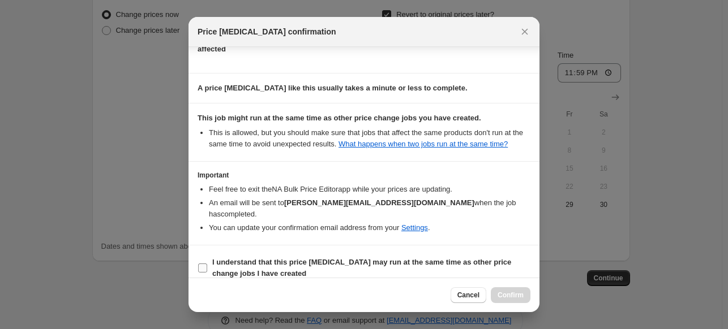
click at [353, 255] on label "I understand that this price [MEDICAL_DATA] may run at the same time as other p…" at bounding box center [363, 268] width 333 height 27
click at [207, 264] on input "I understand that this price [MEDICAL_DATA] may run at the same time as other p…" at bounding box center [202, 268] width 9 height 9
checkbox input "true"
click at [491, 287] on div "Cancel Confirm" at bounding box center [490, 295] width 80 height 16
drag, startPoint x: 500, startPoint y: 293, endPoint x: 489, endPoint y: 300, distance: 13.2
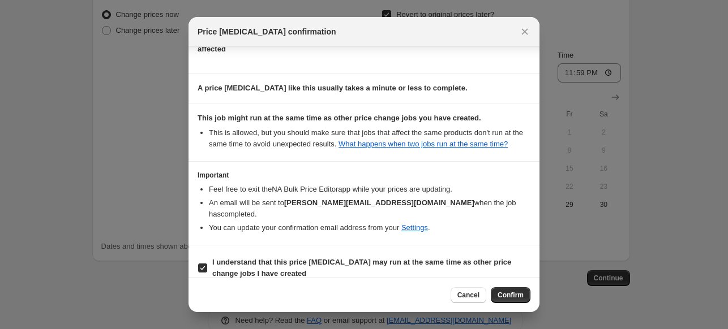
click at [500, 293] on span "Confirm" at bounding box center [510, 295] width 26 height 9
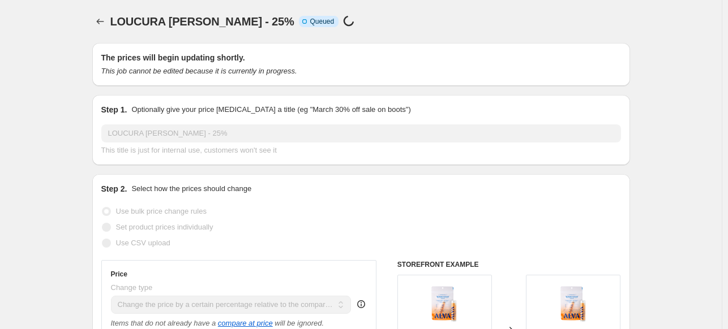
scroll to position [1107, 0]
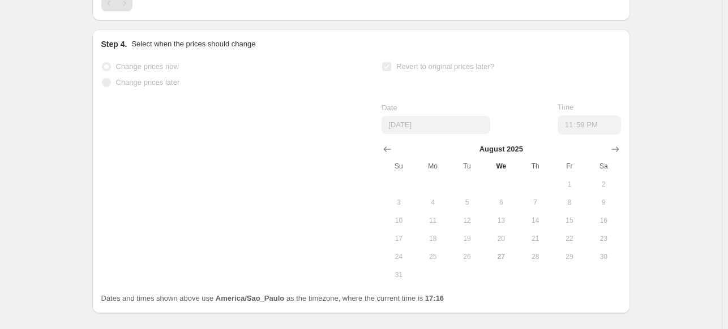
select select "pcap"
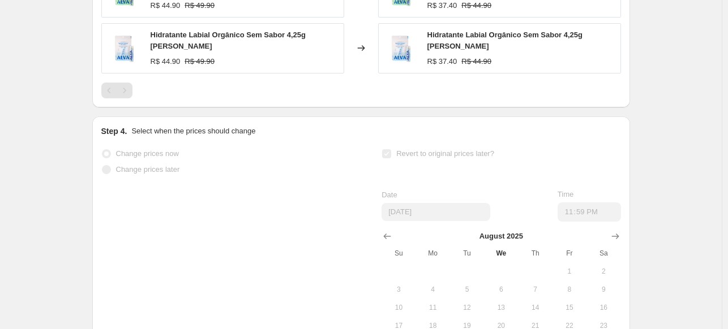
scroll to position [0, 0]
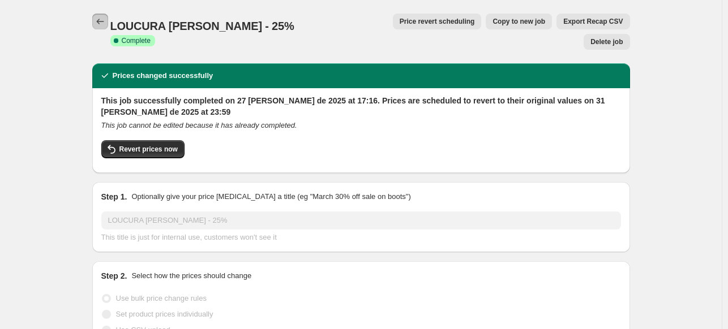
click at [100, 27] on icon "Price change jobs" at bounding box center [99, 21] width 11 height 11
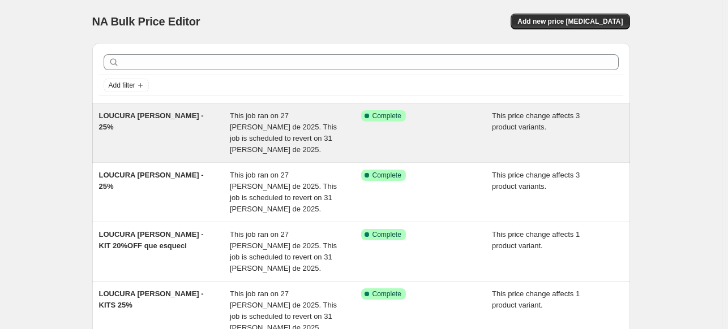
click at [313, 117] on span "This job ran on 27 [PERSON_NAME] de 2025. This job is scheduled to revert on 31…" at bounding box center [283, 132] width 107 height 42
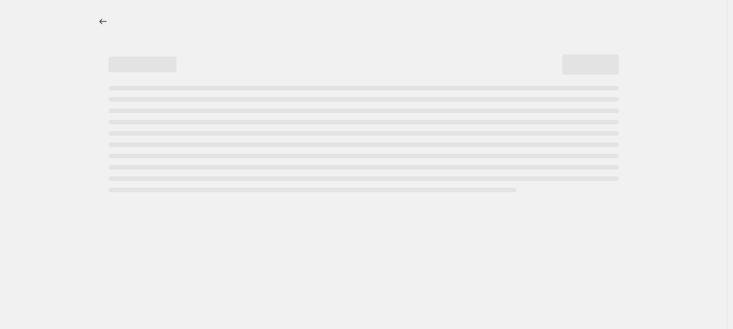
select select "pcap"
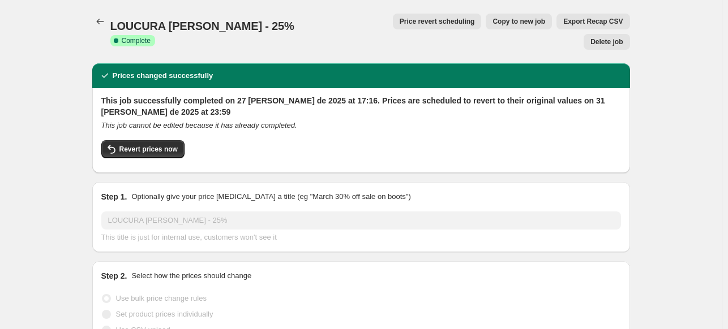
click at [201, 23] on span "LOUCURA [PERSON_NAME] - 25%" at bounding box center [202, 26] width 184 height 12
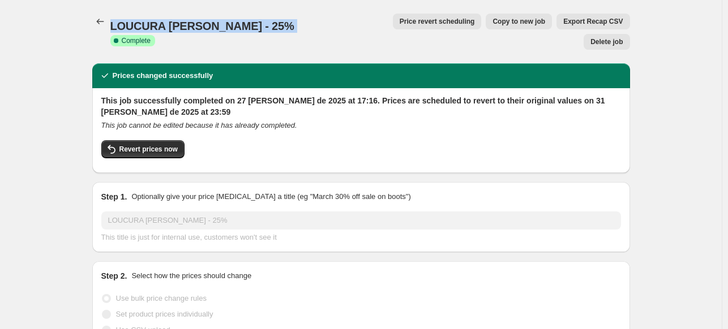
click at [201, 23] on span "LOUCURA [PERSON_NAME] - 25%" at bounding box center [202, 26] width 184 height 12
copy span "LOUCURA [PERSON_NAME] - 25%"
click at [147, 145] on span "Revert prices now" at bounding box center [148, 149] width 58 height 9
checkbox input "false"
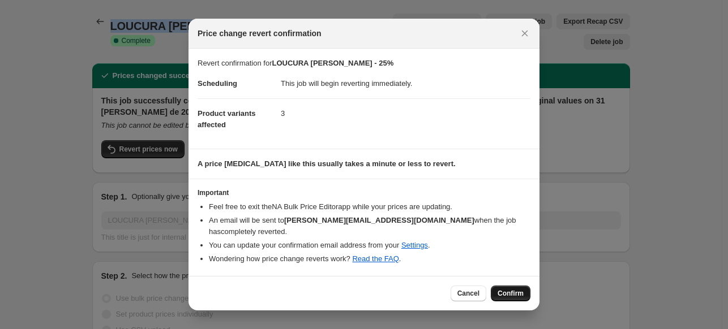
click at [502, 286] on button "Confirm" at bounding box center [511, 294] width 40 height 16
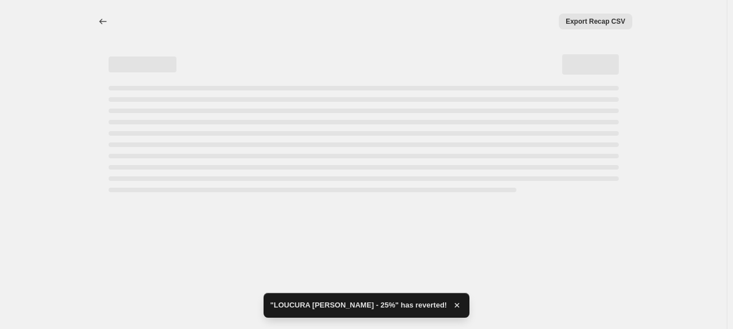
select select "pcap"
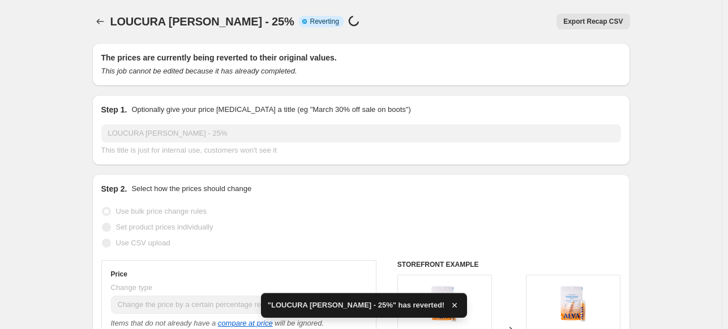
checkbox input "true"
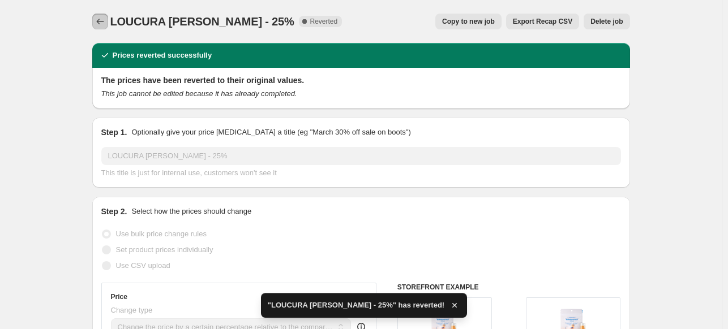
click at [104, 20] on icon "Price change jobs" at bounding box center [99, 21] width 11 height 11
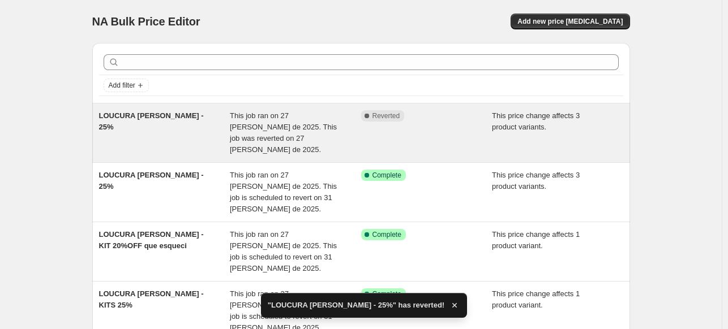
click at [454, 108] on div "LOUCURA [PERSON_NAME] - 25% This job ran on 27 [PERSON_NAME] de 2025. This job …" at bounding box center [361, 133] width 538 height 59
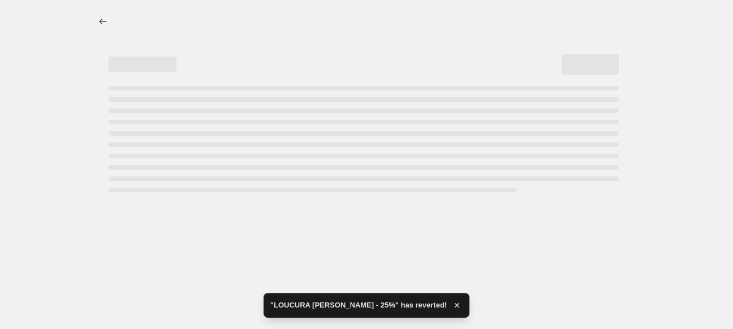
select select "pcap"
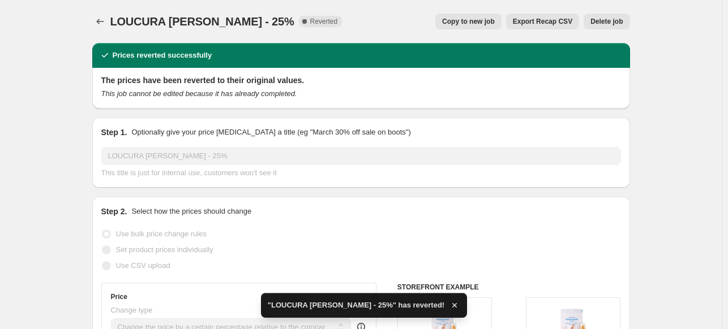
click at [614, 25] on button "Delete job" at bounding box center [606, 22] width 46 height 16
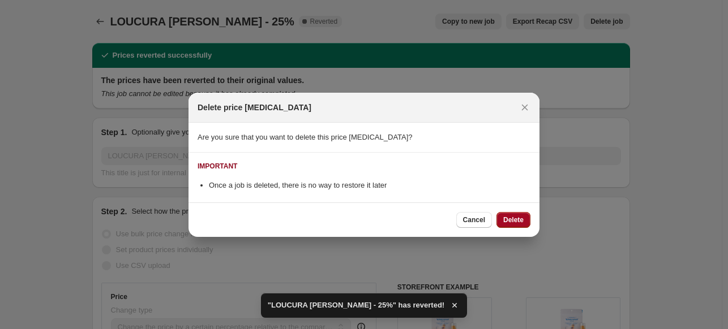
click at [522, 217] on span "Delete" at bounding box center [513, 220] width 20 height 9
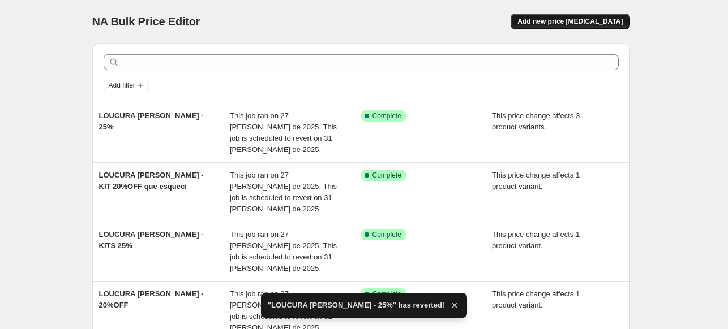
click at [587, 24] on span "Add new price [MEDICAL_DATA]" at bounding box center [569, 21] width 105 height 9
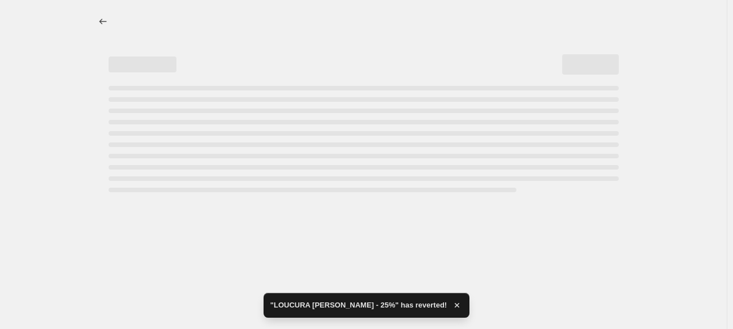
select select "percentage"
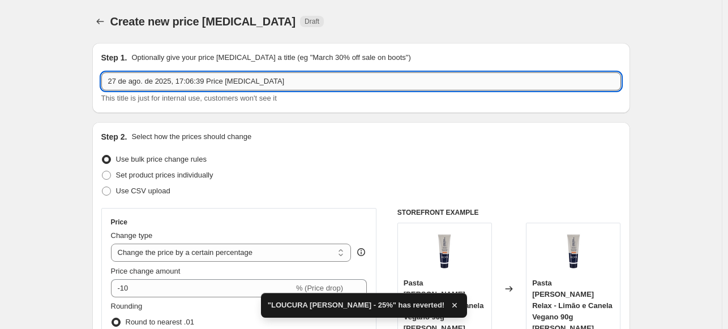
click at [243, 83] on input "27 de ago. de 2025, 17:06:39 Price [MEDICAL_DATA]" at bounding box center [360, 81] width 519 height 18
paste input "LOUCURA [PERSON_NAME] - 25%"
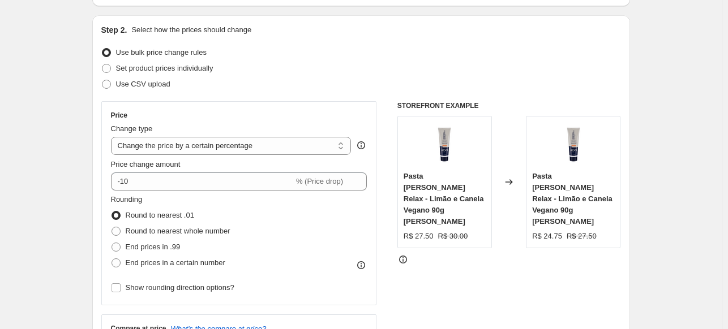
scroll to position [113, 0]
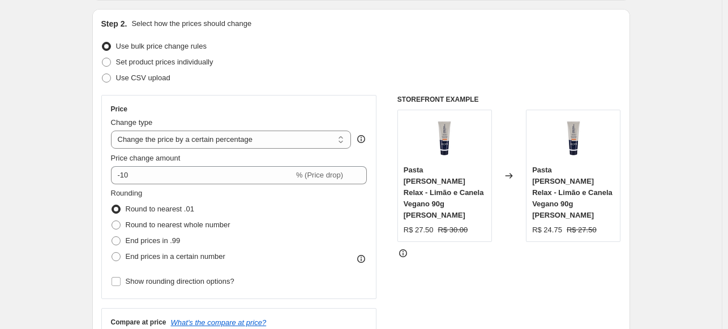
type input "LOUCURA [PERSON_NAME] - 25% lip balms"
click at [308, 153] on div "Price change amount" at bounding box center [239, 158] width 256 height 11
click at [304, 139] on select "Change the price to a certain amount Change the price by a certain amount Chang…" at bounding box center [231, 140] width 240 height 18
select select "pcap"
click at [113, 131] on select "Change the price to a certain amount Change the price by a certain amount Chang…" at bounding box center [231, 140] width 240 height 18
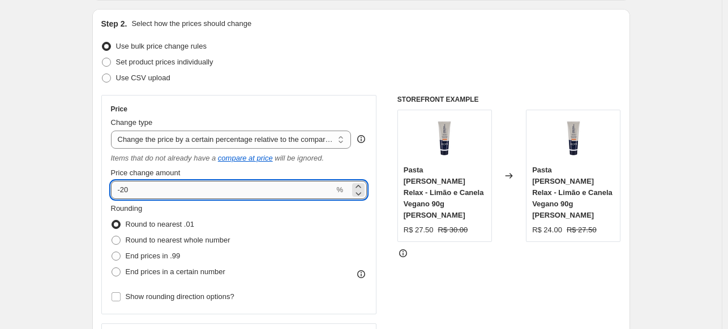
click at [179, 193] on input "-20" at bounding box center [223, 190] width 224 height 18
type input "-25.17"
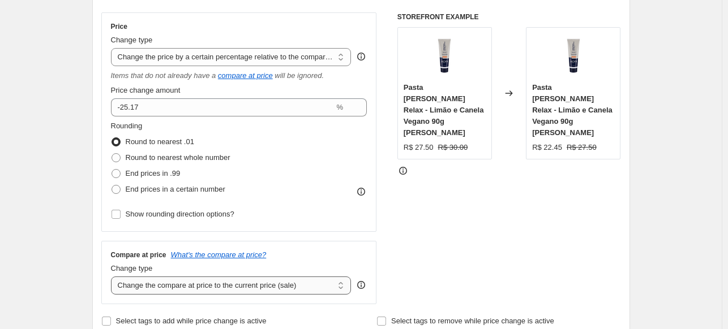
scroll to position [283, 0]
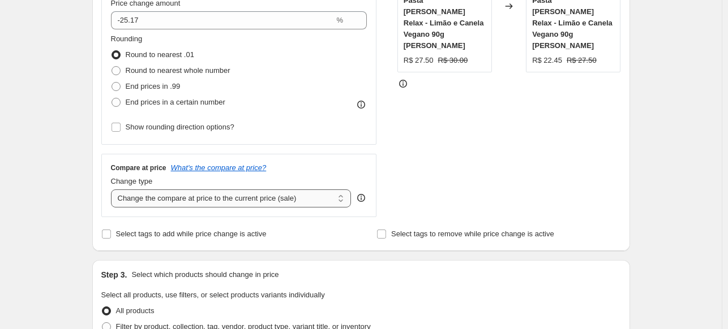
click at [216, 194] on select "Change the compare at price to the current price (sale) Change the compare at p…" at bounding box center [231, 199] width 240 height 18
select select "no_change"
click at [113, 190] on select "Change the compare at price to the current price (sale) Change the compare at p…" at bounding box center [231, 199] width 240 height 18
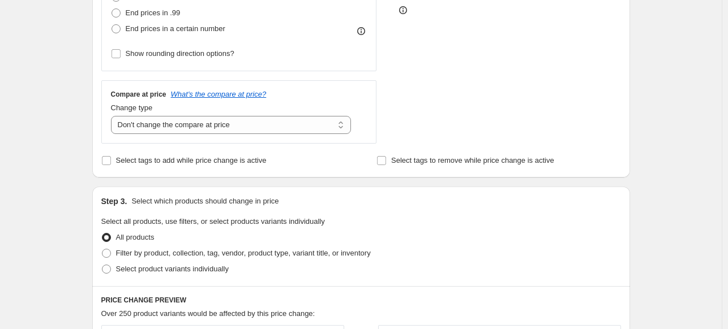
scroll to position [453, 0]
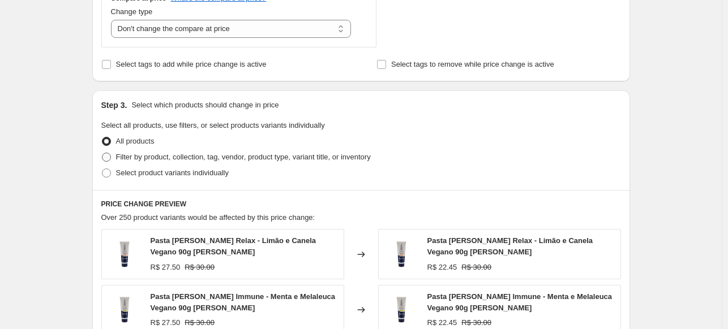
click at [328, 155] on span "Filter by product, collection, tag, vendor, product type, variant title, or inv…" at bounding box center [243, 157] width 255 height 8
click at [102, 153] on input "Filter by product, collection, tag, vendor, product type, variant title, or inv…" at bounding box center [102, 153] width 1 height 1
radio input "true"
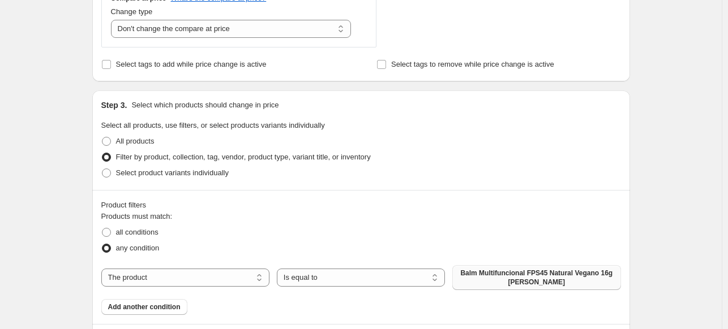
click at [505, 277] on span "Balm Multifuncional FPS45 Natural Vegano 16g [PERSON_NAME]" at bounding box center [536, 278] width 154 height 18
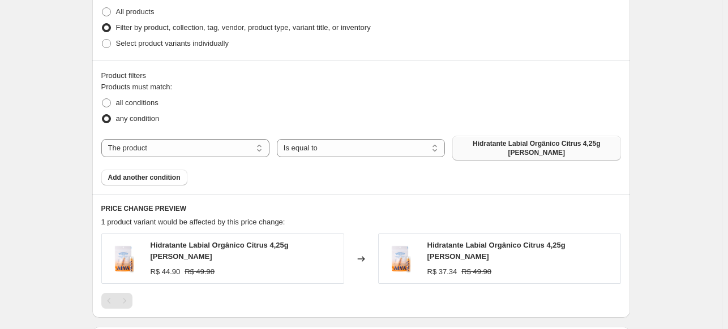
scroll to position [566, 0]
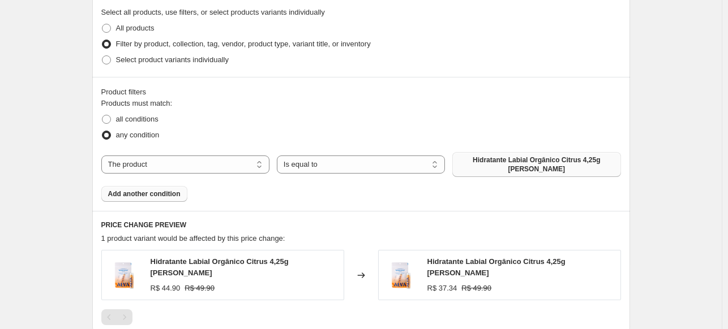
click at [154, 190] on span "Add another condition" at bounding box center [144, 194] width 72 height 9
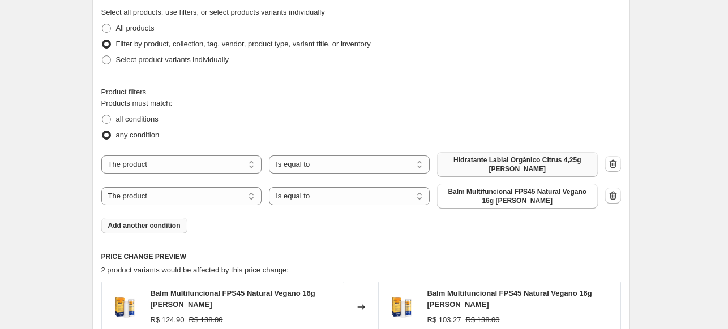
click at [480, 197] on span "Balm Multifuncional FPS45 Natural Vegano 16g [PERSON_NAME]" at bounding box center [517, 196] width 147 height 18
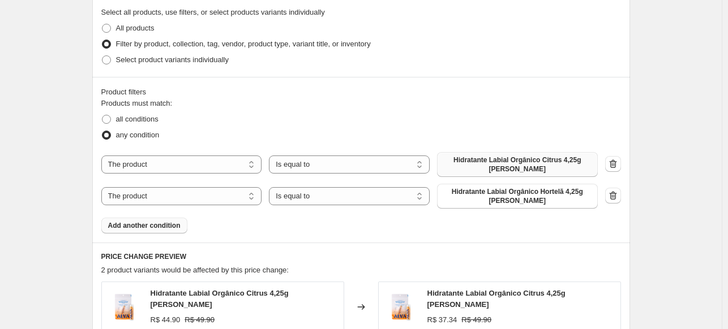
click at [157, 219] on button "Add another condition" at bounding box center [144, 226] width 86 height 16
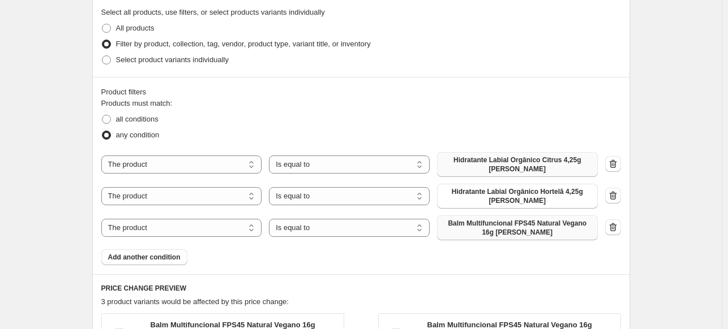
click at [471, 219] on span "Balm Multifuncional FPS45 Natural Vegano 16g [PERSON_NAME]" at bounding box center [517, 228] width 147 height 18
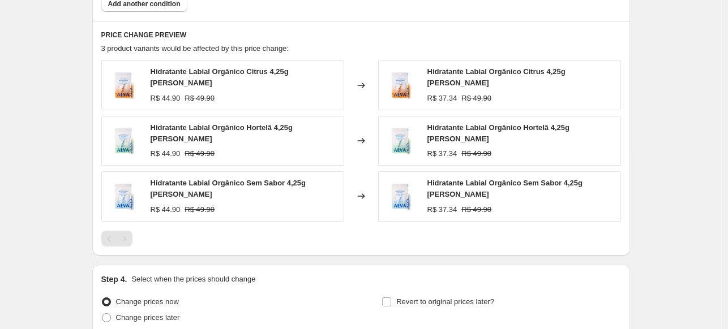
scroll to position [896, 0]
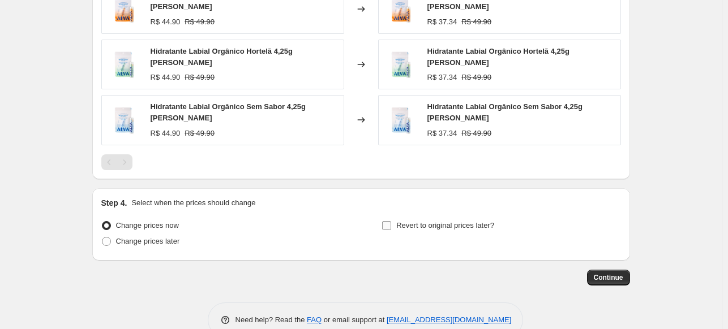
click at [416, 221] on span "Revert to original prices later?" at bounding box center [445, 225] width 98 height 8
click at [391, 221] on input "Revert to original prices later?" at bounding box center [386, 225] width 9 height 9
checkbox input "true"
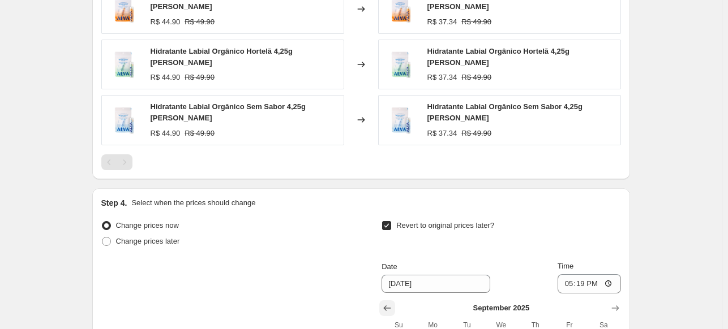
click at [392, 303] on icon "Show previous month, August 2025" at bounding box center [386, 308] width 11 height 11
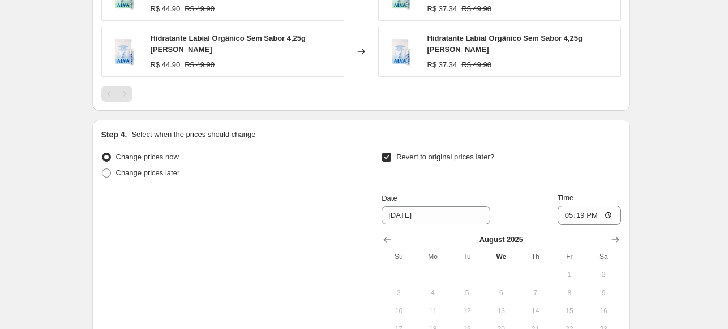
scroll to position [1066, 0]
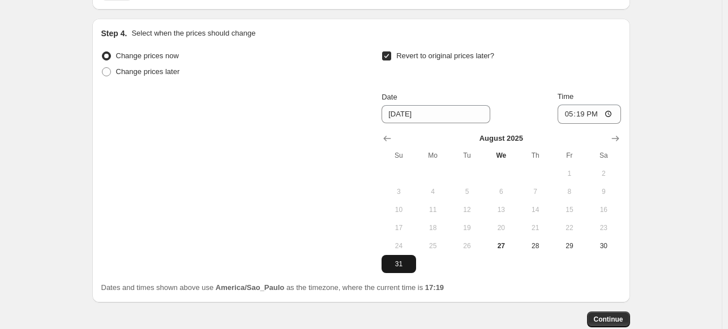
click at [406, 260] on span "31" at bounding box center [398, 264] width 25 height 9
type input "[DATE]"
click at [583, 105] on input "17:19" at bounding box center [588, 114] width 63 height 19
type input "23:59"
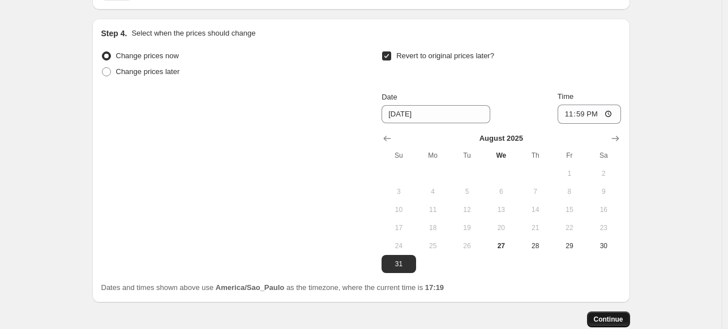
click at [611, 315] on span "Continue" at bounding box center [608, 319] width 29 height 9
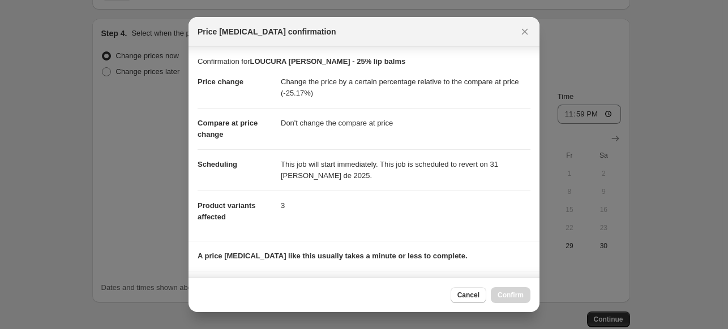
scroll to position [168, 0]
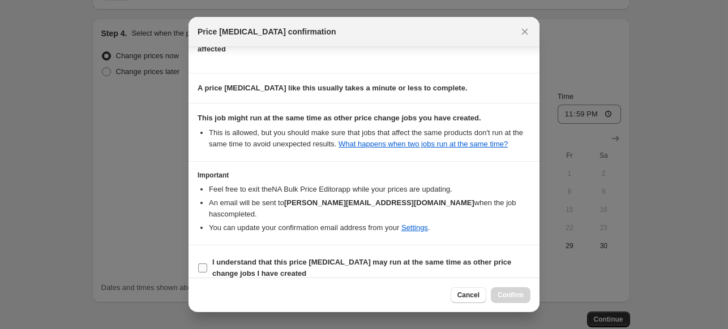
click at [377, 258] on b "I understand that this price [MEDICAL_DATA] may run at the same time as other p…" at bounding box center [361, 268] width 299 height 20
click at [207, 264] on input "I understand that this price [MEDICAL_DATA] may run at the same time as other p…" at bounding box center [202, 268] width 9 height 9
checkbox input "true"
click at [509, 300] on button "Confirm" at bounding box center [511, 295] width 40 height 16
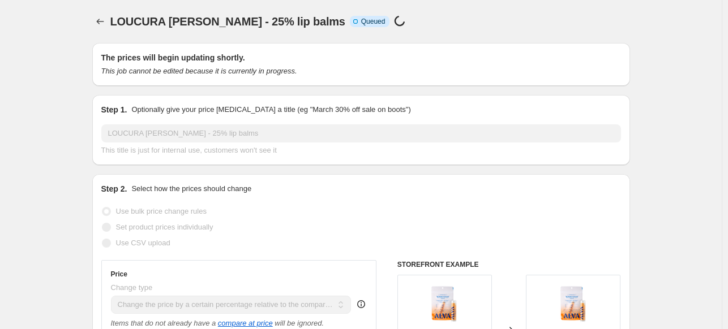
scroll to position [1095, 0]
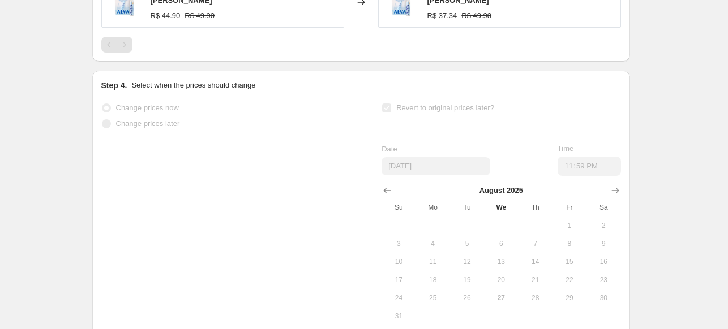
select select "pcap"
select select "no_change"
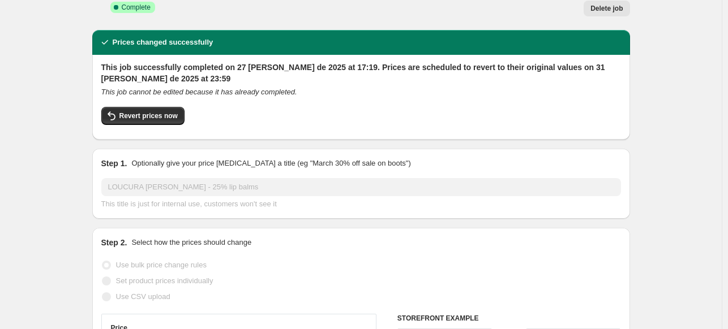
scroll to position [0, 0]
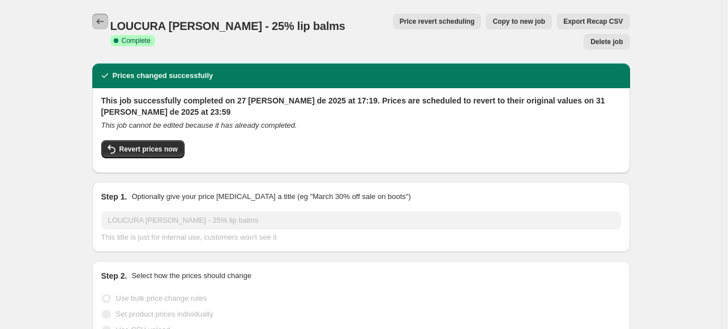
click at [106, 20] on icon "Price change jobs" at bounding box center [99, 21] width 11 height 11
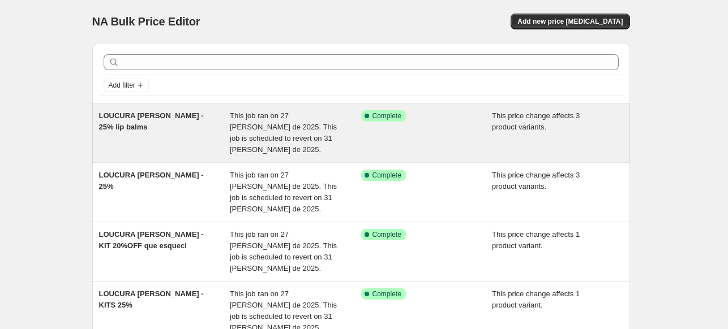
click at [239, 140] on span "This job ran on 27 [PERSON_NAME] de 2025. This job is scheduled to revert on 31…" at bounding box center [283, 132] width 107 height 42
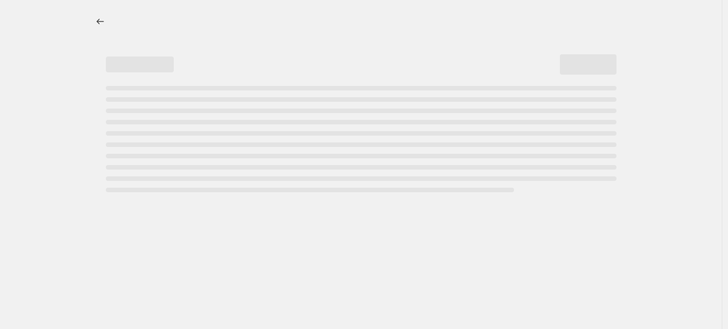
select select "pcap"
select select "no_change"
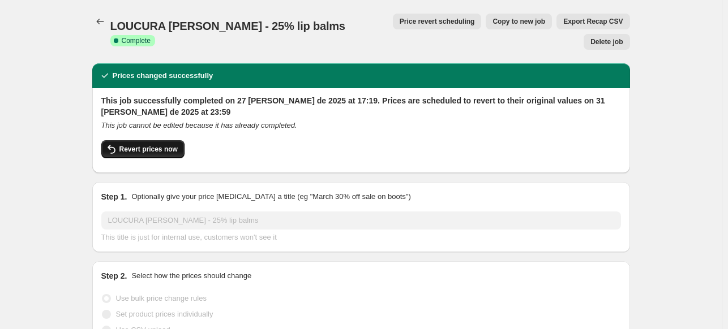
click at [143, 145] on span "Revert prices now" at bounding box center [148, 149] width 58 height 9
checkbox input "false"
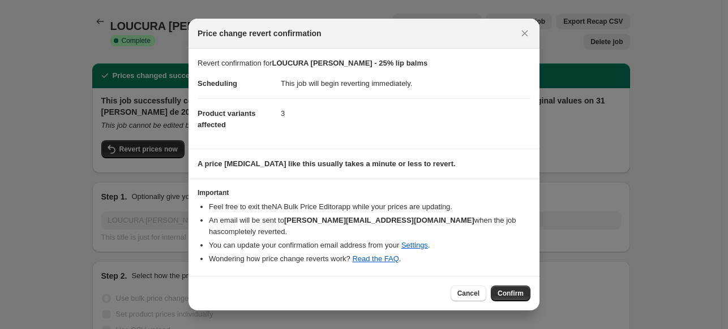
click at [519, 292] on button "Confirm" at bounding box center [511, 294] width 40 height 16
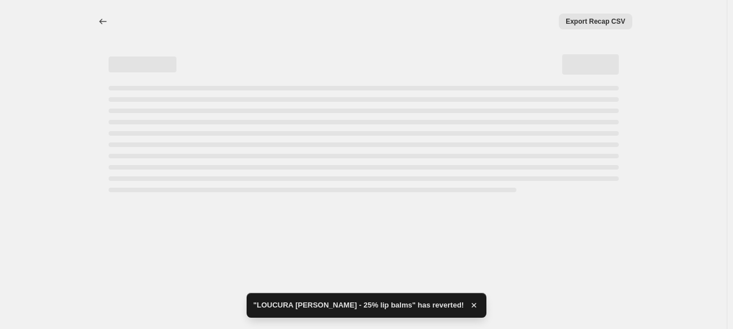
select select "pcap"
select select "no_change"
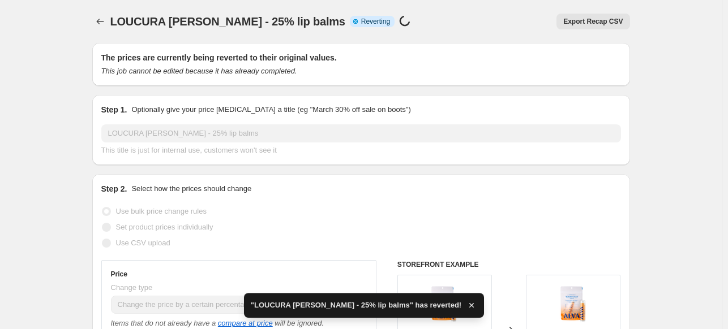
checkbox input "true"
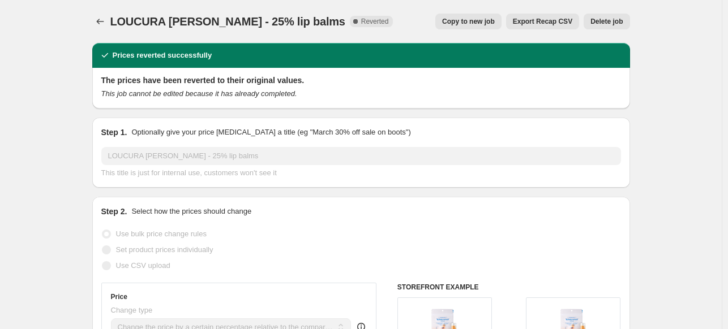
click at [230, 23] on span "LOUCURA [PERSON_NAME] - 25% lip balms" at bounding box center [227, 21] width 235 height 12
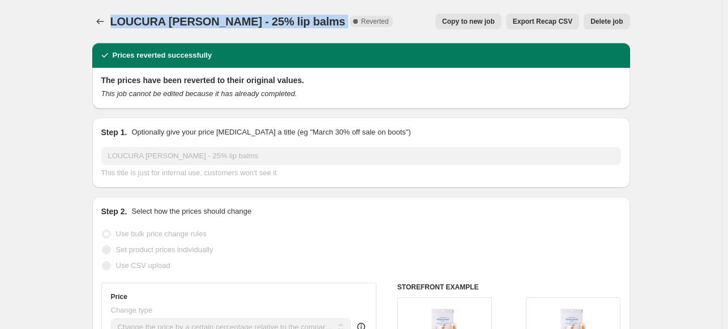
click at [228, 25] on span "LOUCURA [PERSON_NAME] - 25% lip balms" at bounding box center [227, 21] width 235 height 12
copy span "LOUCURA [PERSON_NAME] - 25% lip balms"
click at [612, 25] on span "Delete job" at bounding box center [606, 21] width 32 height 9
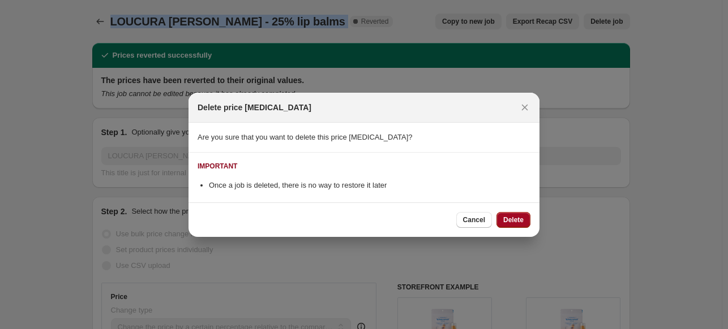
click at [501, 222] on button "Delete" at bounding box center [513, 220] width 34 height 16
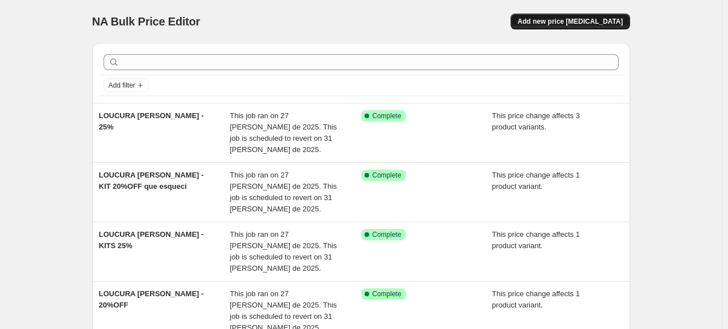
click at [591, 18] on span "Add new price [MEDICAL_DATA]" at bounding box center [569, 21] width 105 height 9
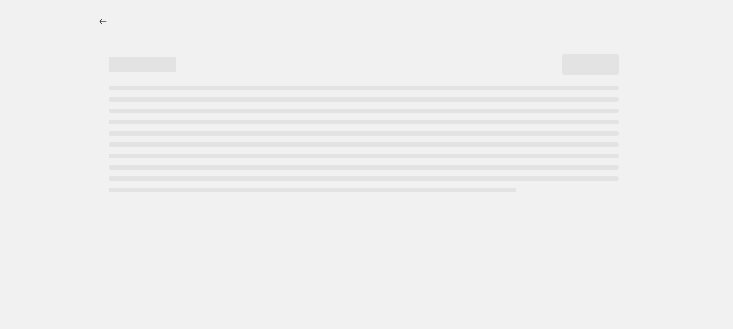
select select "percentage"
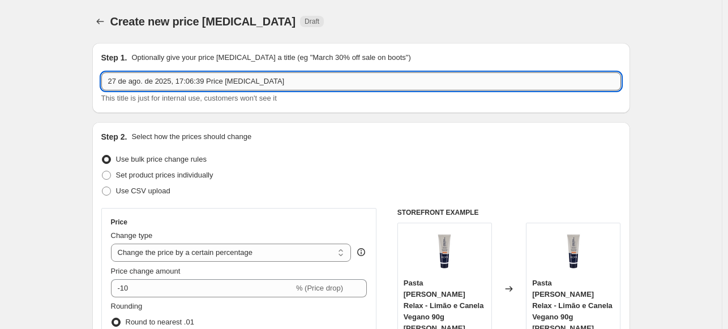
click at [226, 74] on input "27 de ago. de 2025, 17:06:39 Price [MEDICAL_DATA]" at bounding box center [360, 81] width 519 height 18
paste input "LOUCURA [PERSON_NAME] - 25% lip balms"
type input "LOUCURA [PERSON_NAME] - 25% lip balms"
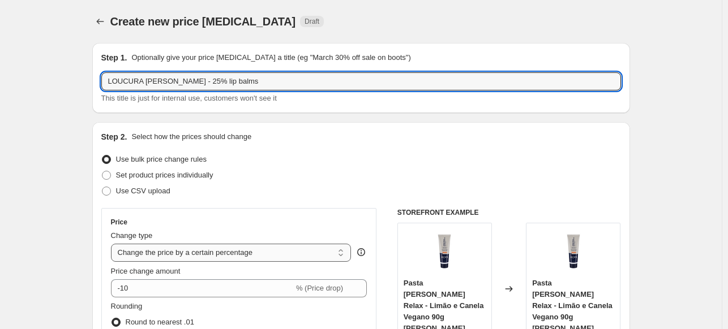
click at [230, 244] on select "Change the price to a certain amount Change the price by a certain amount Chang…" at bounding box center [231, 253] width 240 height 18
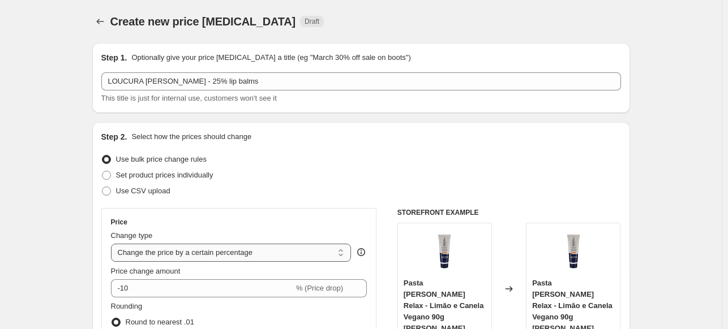
select select "pcap"
click at [113, 244] on select "Change the price to a certain amount Change the price by a certain amount Chang…" at bounding box center [231, 253] width 240 height 18
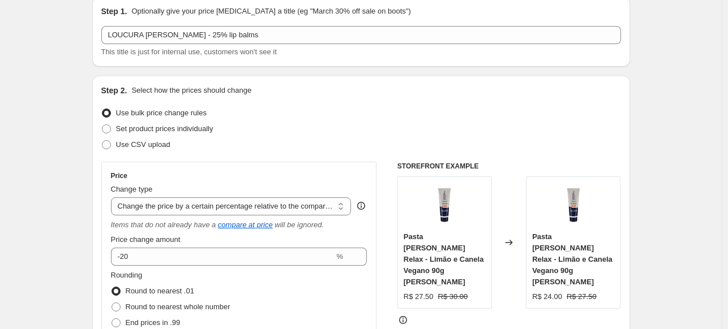
scroll to position [113, 0]
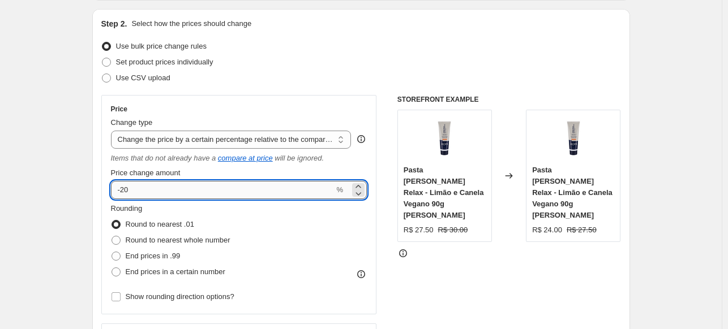
click at [226, 190] on input "-20" at bounding box center [223, 190] width 224 height 18
type input "-25.05"
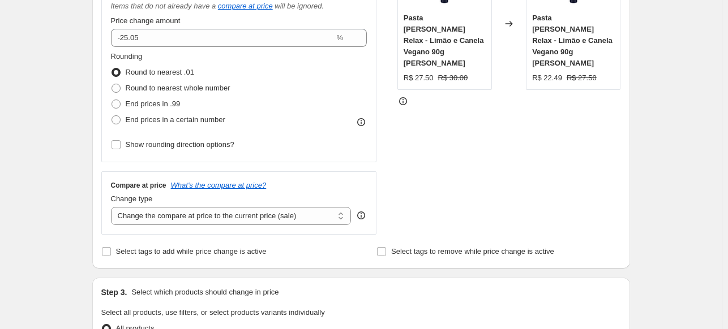
scroll to position [283, 0]
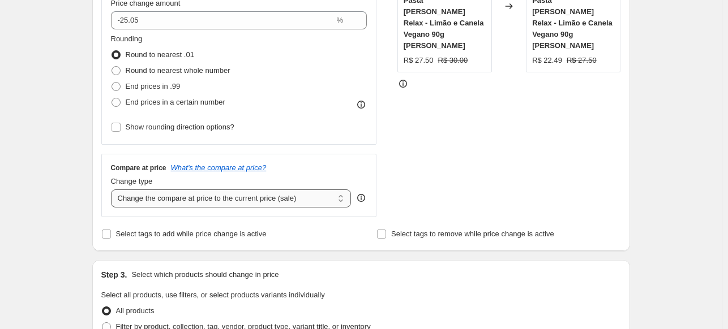
click at [201, 190] on select "Change the compare at price to the current price (sale) Change the compare at p…" at bounding box center [231, 199] width 240 height 18
select select "no_change"
click at [113, 190] on select "Change the compare at price to the current price (sale) Change the compare at p…" at bounding box center [231, 199] width 240 height 18
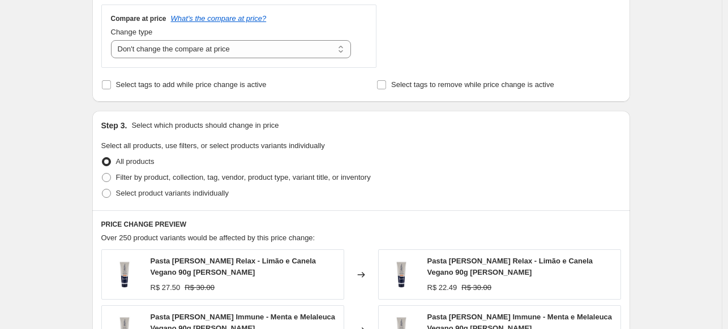
scroll to position [453, 0]
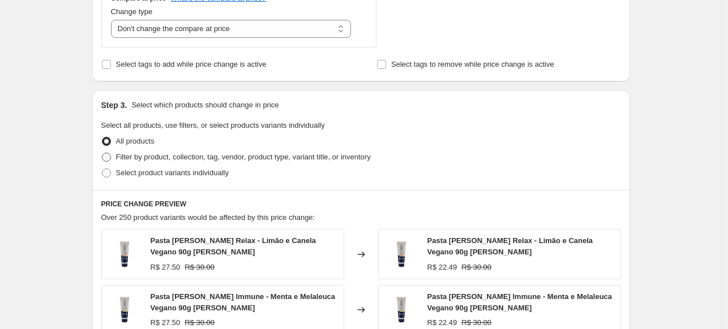
click at [213, 159] on span "Filter by product, collection, tag, vendor, product type, variant title, or inv…" at bounding box center [243, 157] width 255 height 8
click at [102, 153] on input "Filter by product, collection, tag, vendor, product type, variant title, or inv…" at bounding box center [102, 153] width 1 height 1
radio input "true"
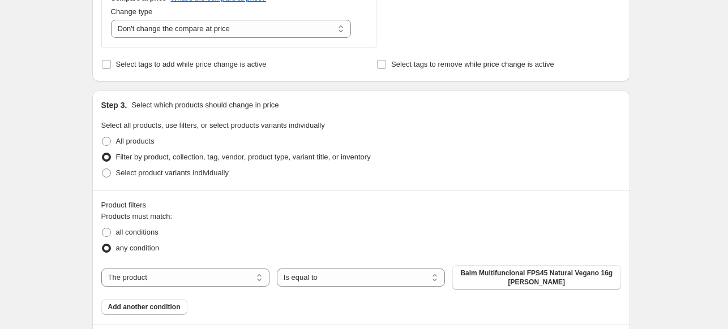
click at [518, 278] on span "Balm Multifuncional FPS45 Natural Vegano 16g [PERSON_NAME]" at bounding box center [536, 278] width 154 height 18
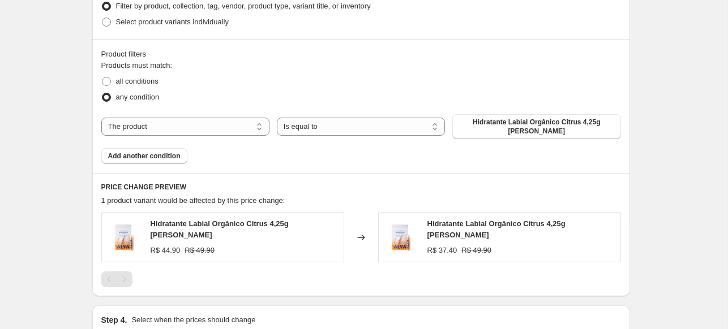
scroll to position [622, 0]
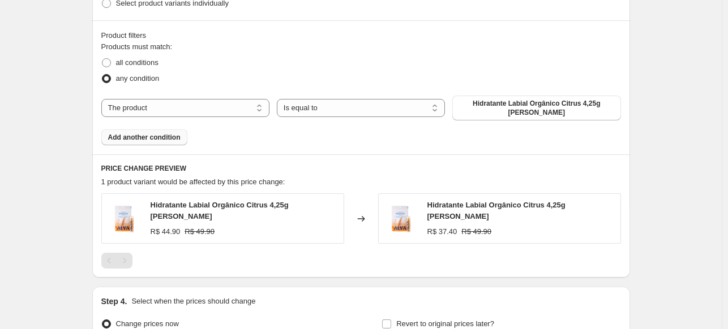
click at [152, 136] on button "Add another condition" at bounding box center [144, 138] width 86 height 16
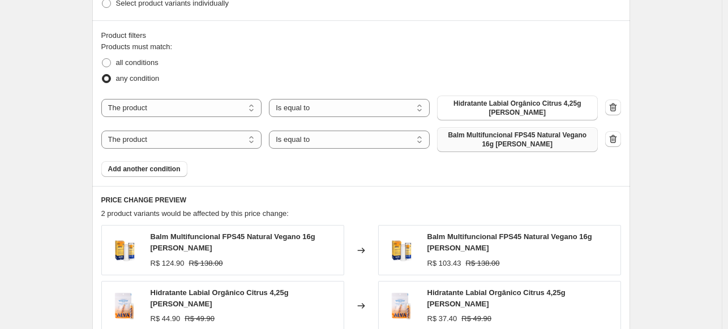
click at [496, 135] on span "Balm Multifuncional FPS45 Natural Vegano 16g [PERSON_NAME]" at bounding box center [517, 140] width 147 height 18
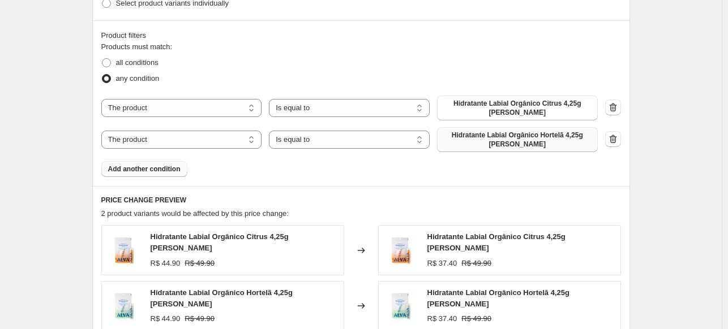
click at [171, 162] on button "Add another condition" at bounding box center [144, 169] width 86 height 16
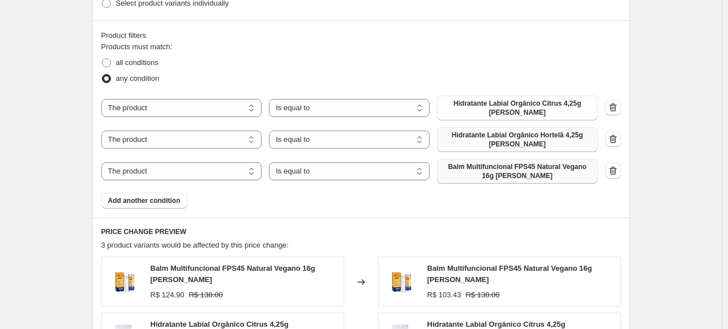
click at [498, 162] on span "Balm Multifuncional FPS45 Natural Vegano 16g [PERSON_NAME]" at bounding box center [517, 171] width 147 height 18
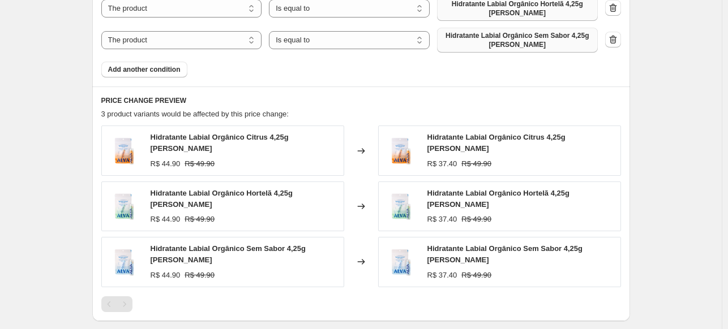
scroll to position [896, 0]
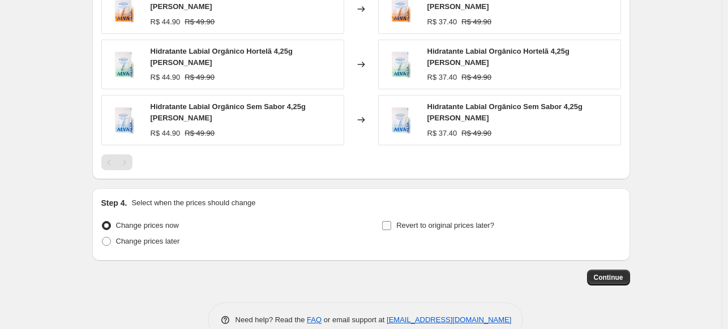
click at [423, 221] on span "Revert to original prices later?" at bounding box center [445, 225] width 98 height 8
click at [391, 221] on input "Revert to original prices later?" at bounding box center [386, 225] width 9 height 9
checkbox input "true"
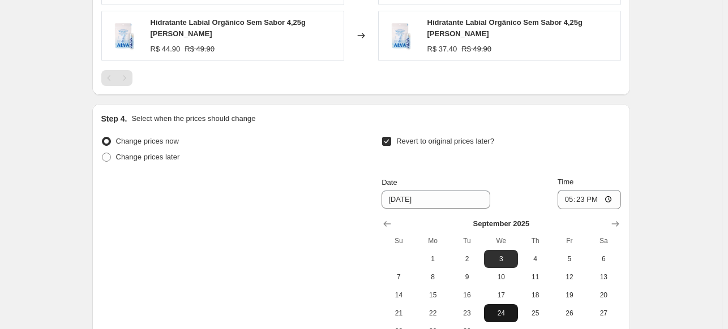
scroll to position [1089, 0]
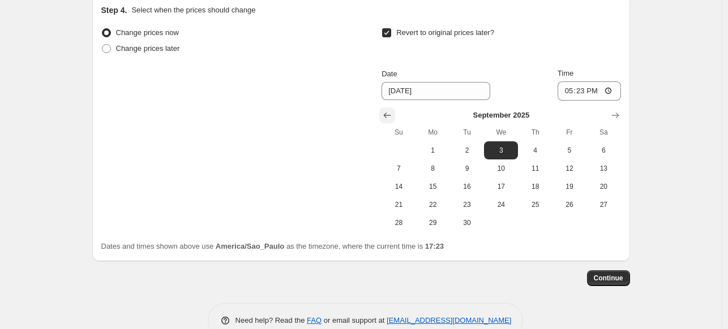
drag, startPoint x: 392, startPoint y: 91, endPoint x: 397, endPoint y: 96, distance: 6.4
click at [392, 110] on icon "Show previous month, August 2025" at bounding box center [386, 115] width 11 height 11
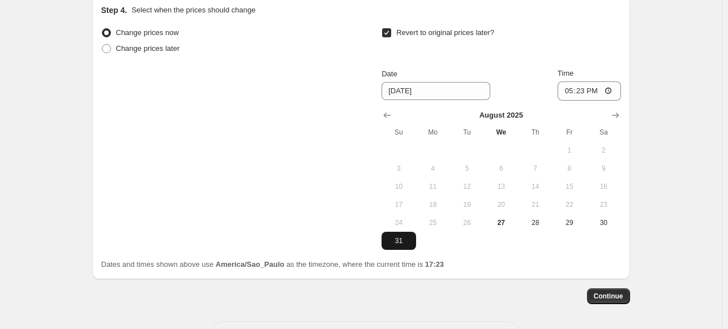
click at [408, 237] on span "31" at bounding box center [398, 241] width 25 height 9
type input "[DATE]"
click at [586, 81] on input "17:23" at bounding box center [588, 90] width 63 height 19
type input "23:59"
drag, startPoint x: 652, startPoint y: 86, endPoint x: 650, endPoint y: 108, distance: 21.6
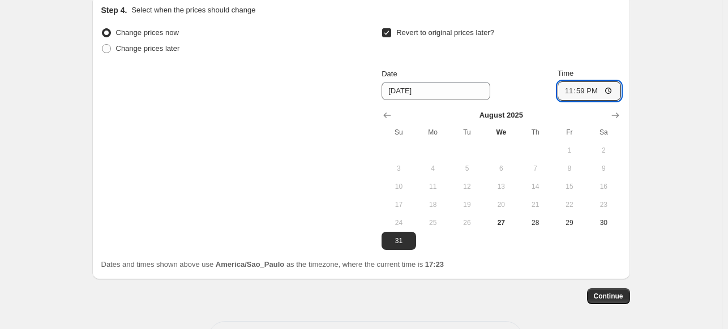
click at [610, 292] on span "Continue" at bounding box center [608, 296] width 29 height 9
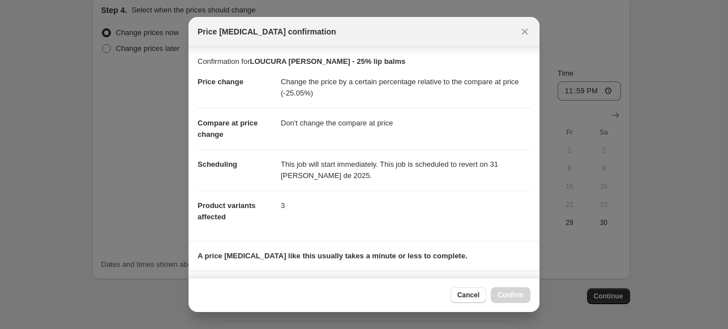
scroll to position [168, 0]
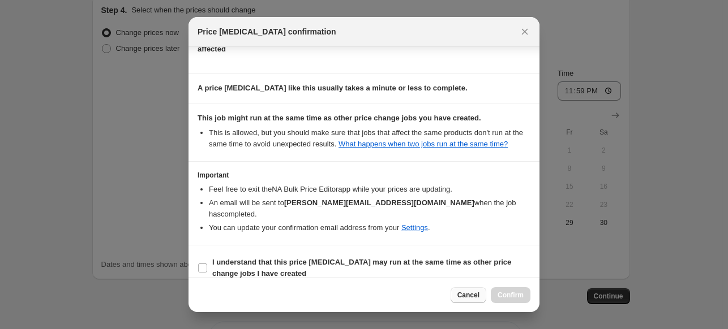
click at [479, 290] on button "Cancel" at bounding box center [468, 295] width 36 height 16
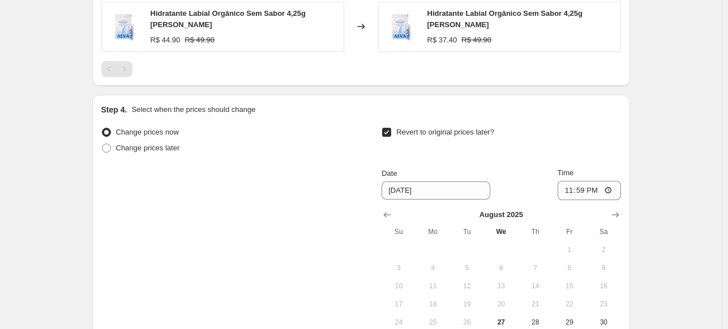
scroll to position [1107, 0]
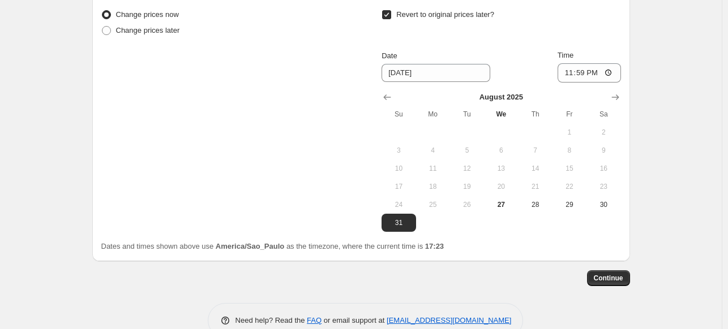
click at [621, 274] on span "Continue" at bounding box center [608, 278] width 29 height 9
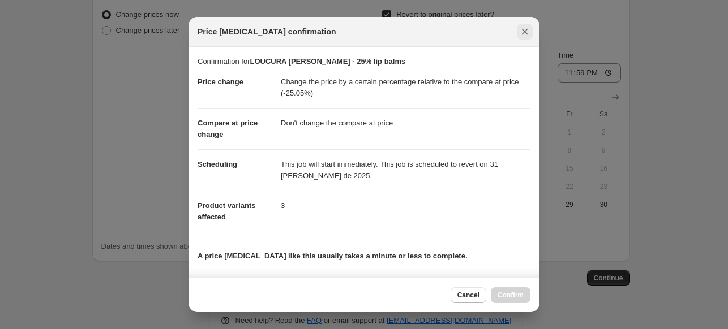
click at [528, 29] on icon "Close" at bounding box center [524, 31] width 11 height 11
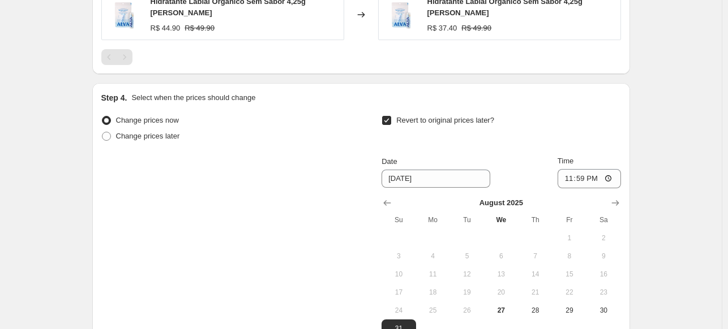
scroll to position [1107, 0]
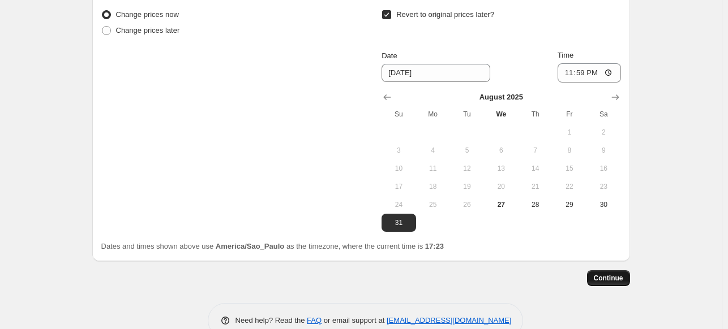
click at [605, 274] on span "Continue" at bounding box center [608, 278] width 29 height 9
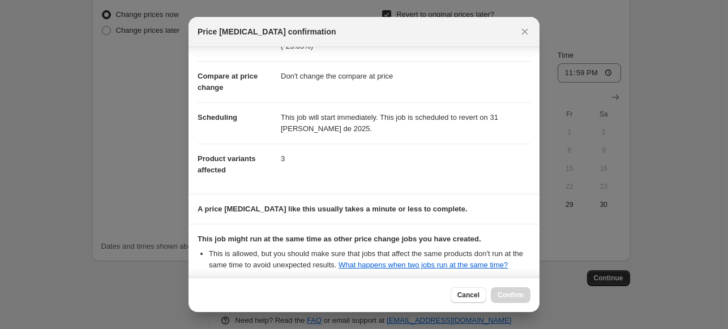
scroll to position [168, 0]
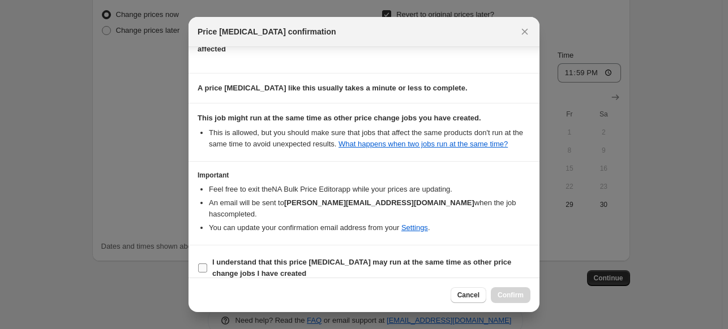
click at [337, 258] on b "I understand that this price [MEDICAL_DATA] may run at the same time as other p…" at bounding box center [361, 268] width 299 height 20
click at [207, 264] on input "I understand that this price [MEDICAL_DATA] may run at the same time as other p…" at bounding box center [202, 268] width 9 height 9
checkbox input "true"
click at [512, 291] on span "Confirm" at bounding box center [510, 295] width 26 height 9
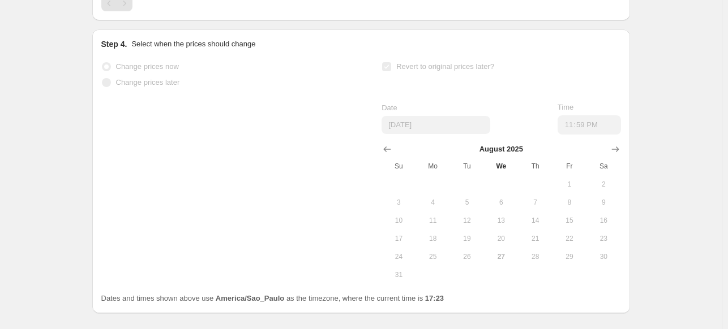
select select "pcap"
select select "no_change"
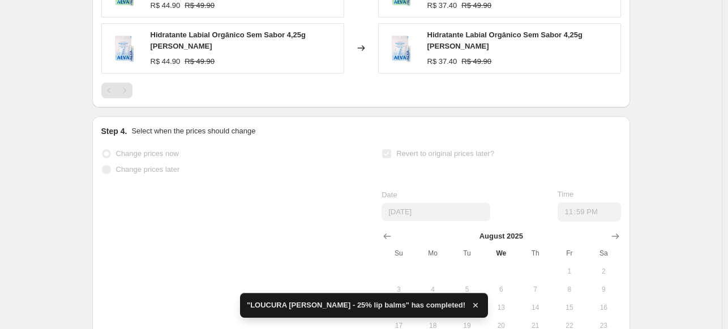
scroll to position [0, 0]
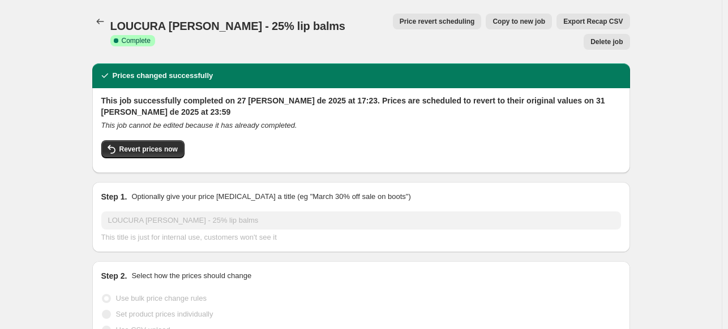
click at [103, 19] on icon "Price change jobs" at bounding box center [99, 21] width 11 height 11
